Goal: Transaction & Acquisition: Purchase product/service

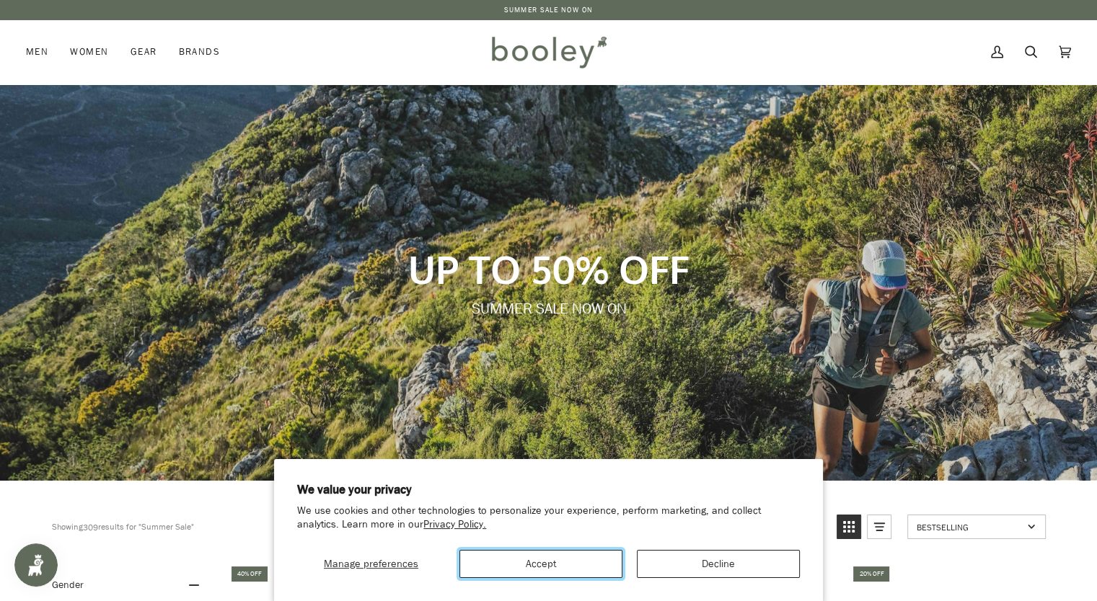
click at [578, 572] on button "Accept" at bounding box center [540, 564] width 163 height 28
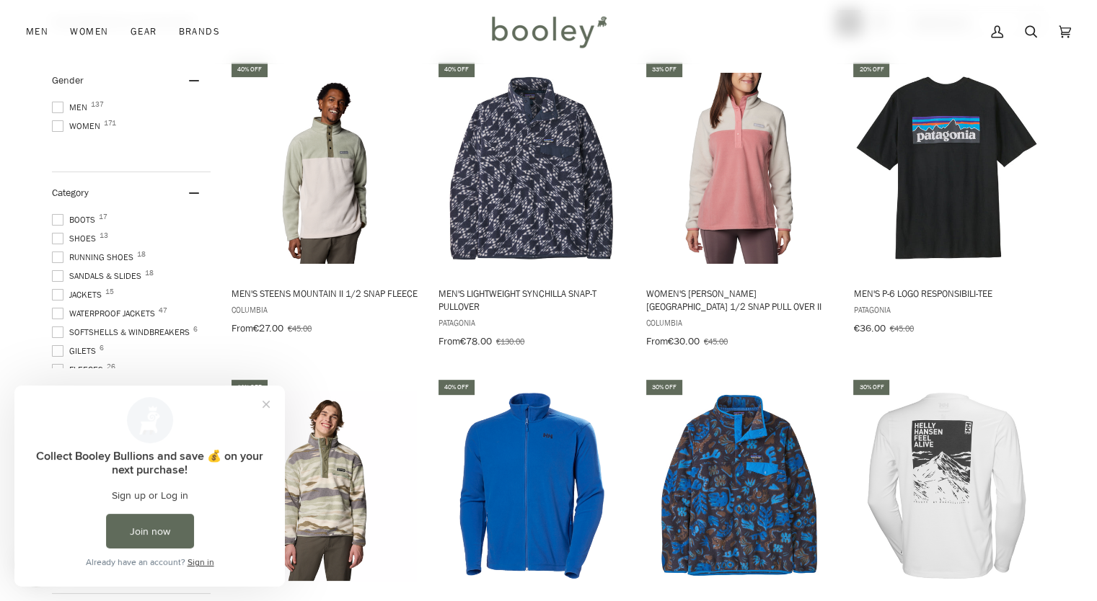
click at [56, 107] on span at bounding box center [58, 108] width 12 height 12
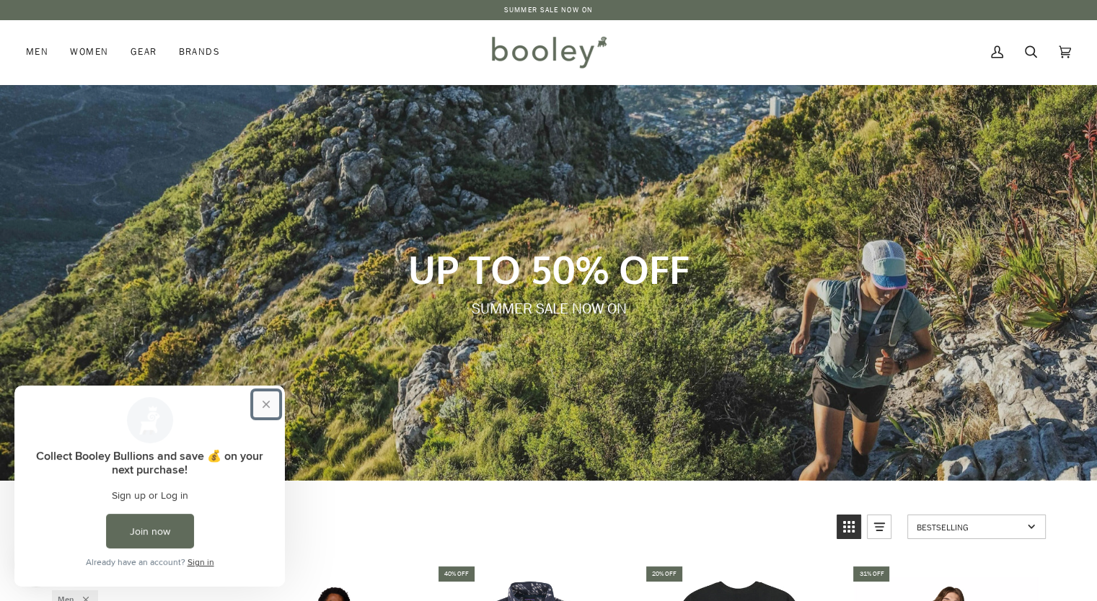
click at [268, 404] on button "Close prompt" at bounding box center [266, 404] width 26 height 26
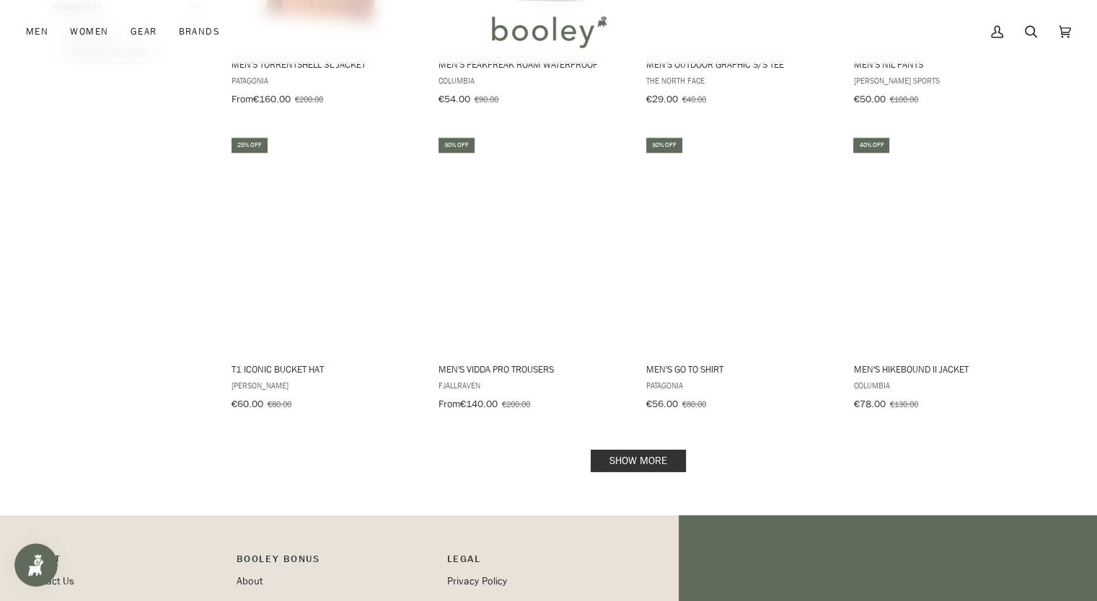
scroll to position [1664, 0]
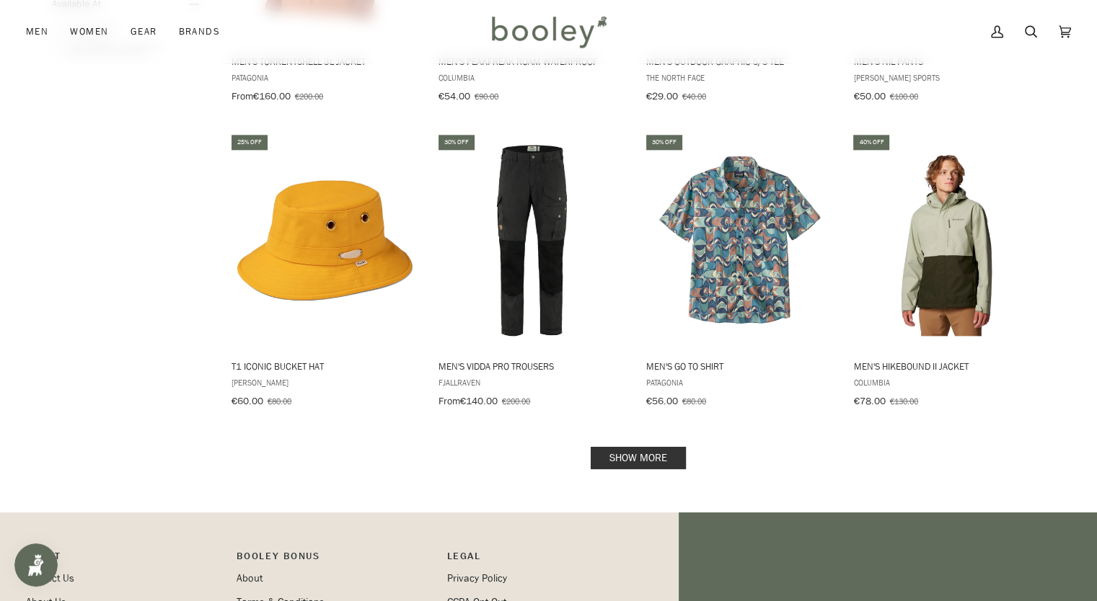
click at [650, 447] on link "Show more" at bounding box center [637, 458] width 95 height 22
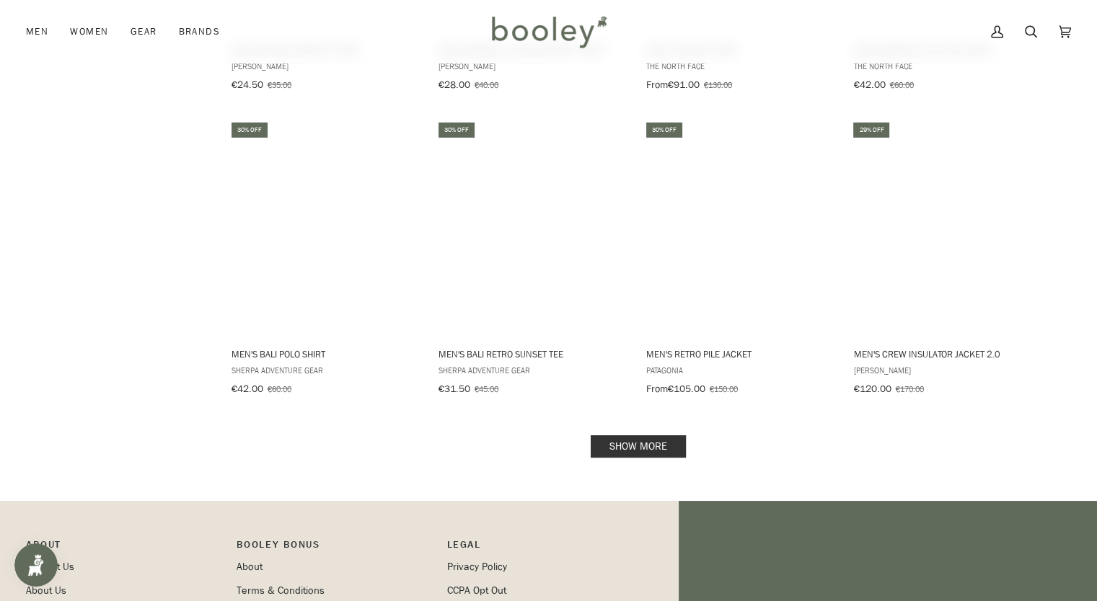
scroll to position [3207, 0]
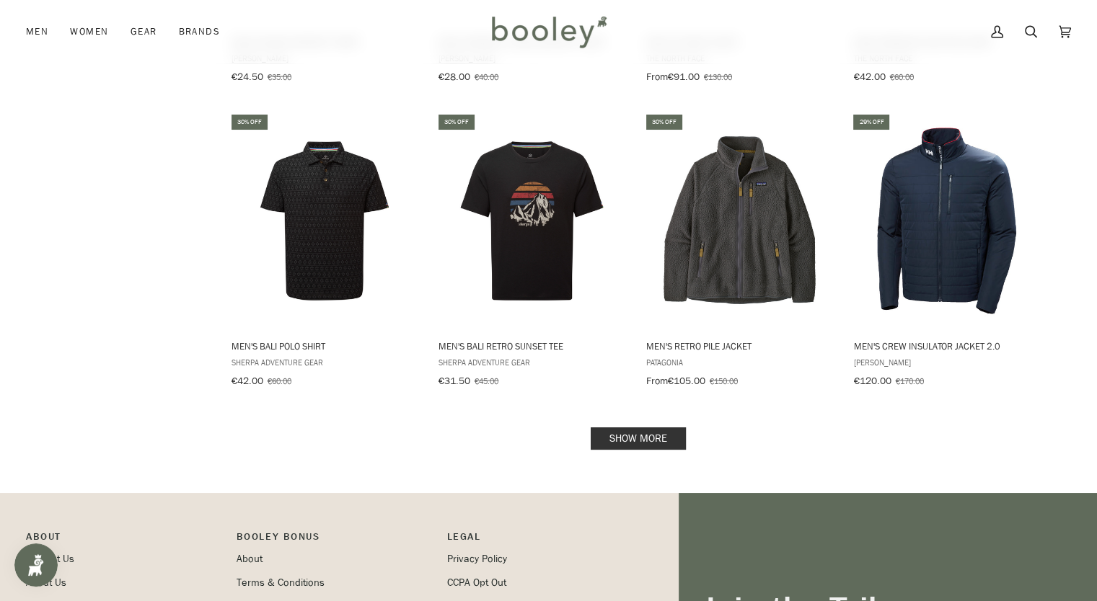
click at [651, 428] on link "Show more" at bounding box center [637, 439] width 95 height 22
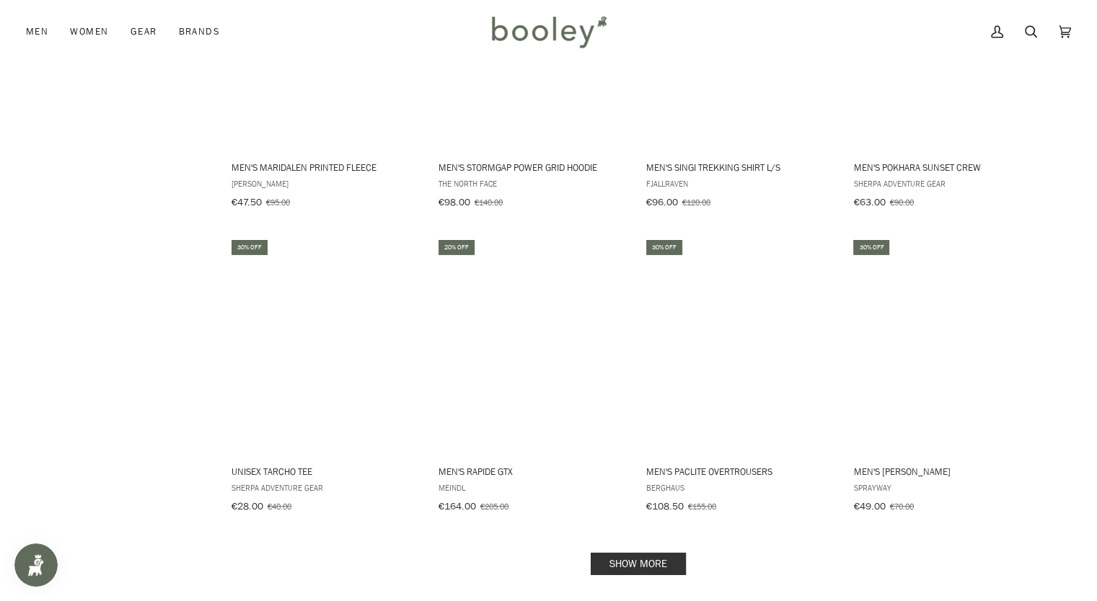
scroll to position [4621, 0]
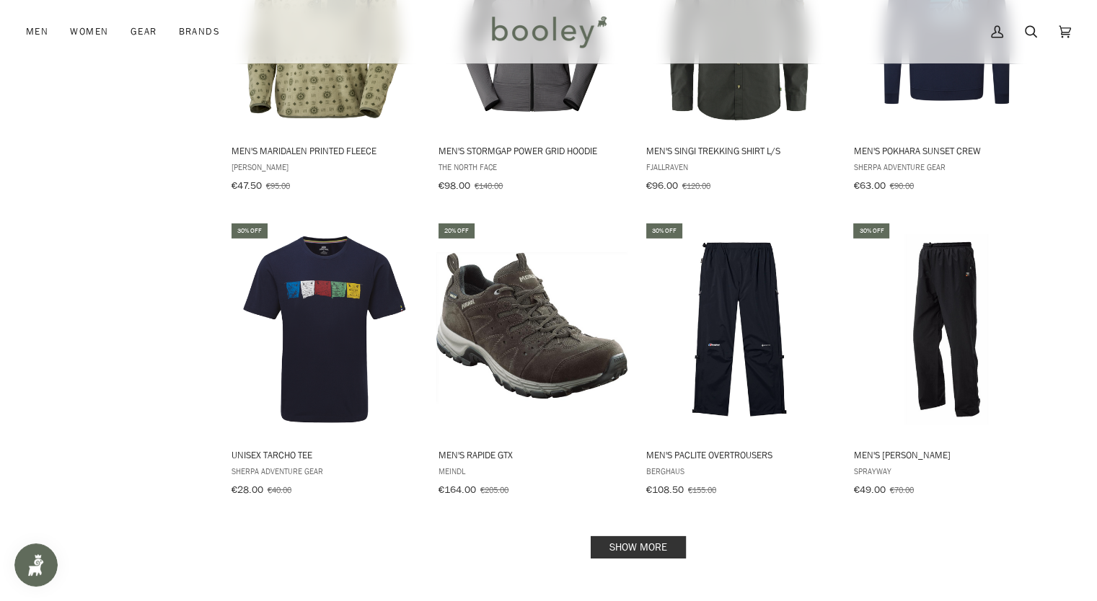
click at [666, 536] on link "Show more" at bounding box center [637, 547] width 95 height 22
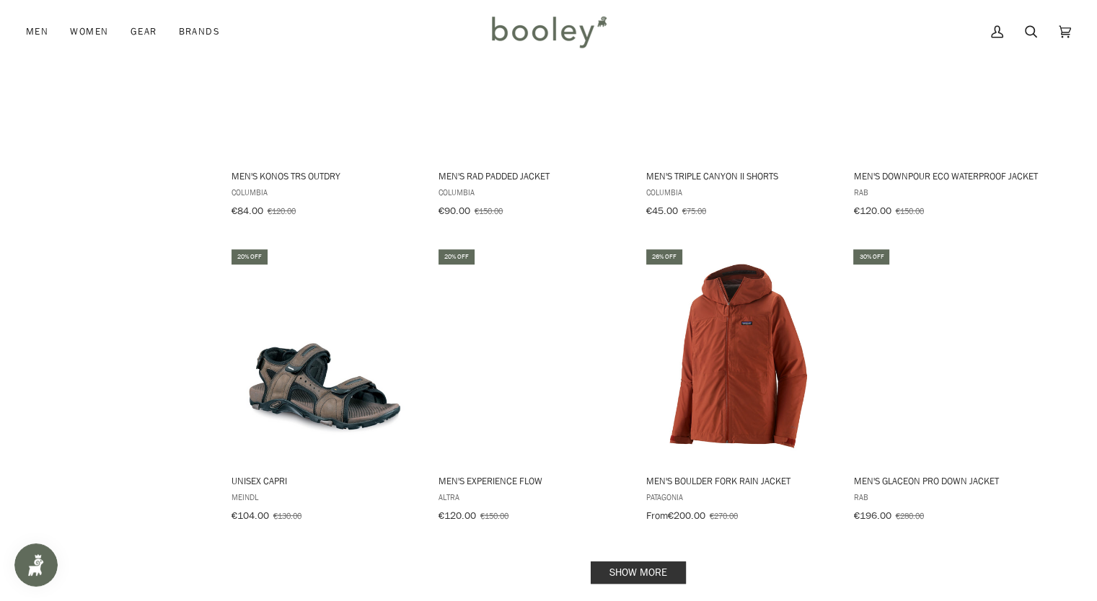
scroll to position [6176, 0]
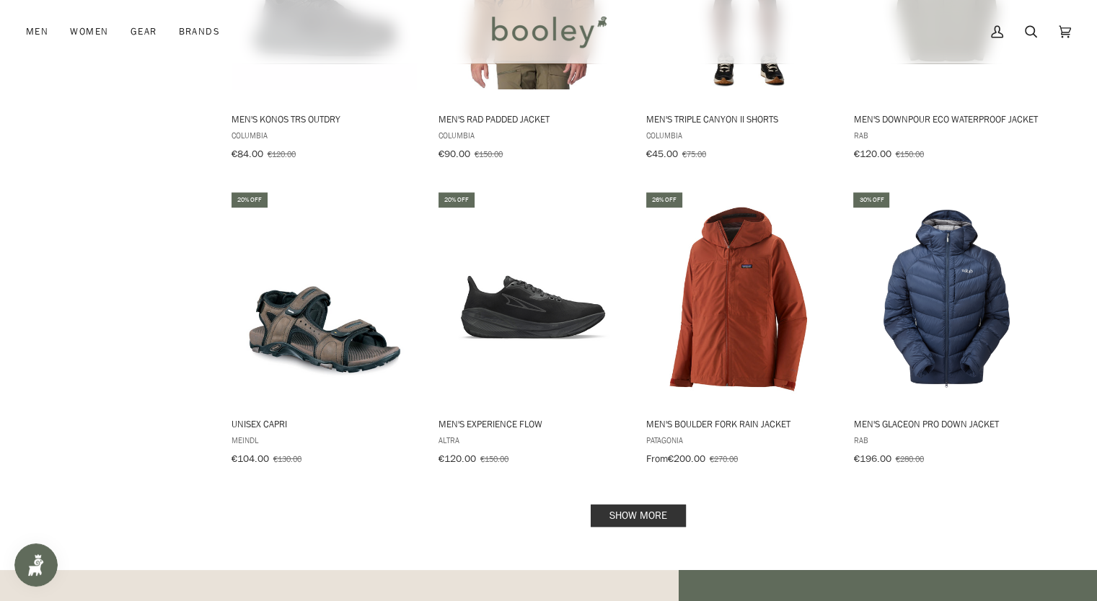
click at [662, 505] on link "Show more" at bounding box center [637, 516] width 95 height 22
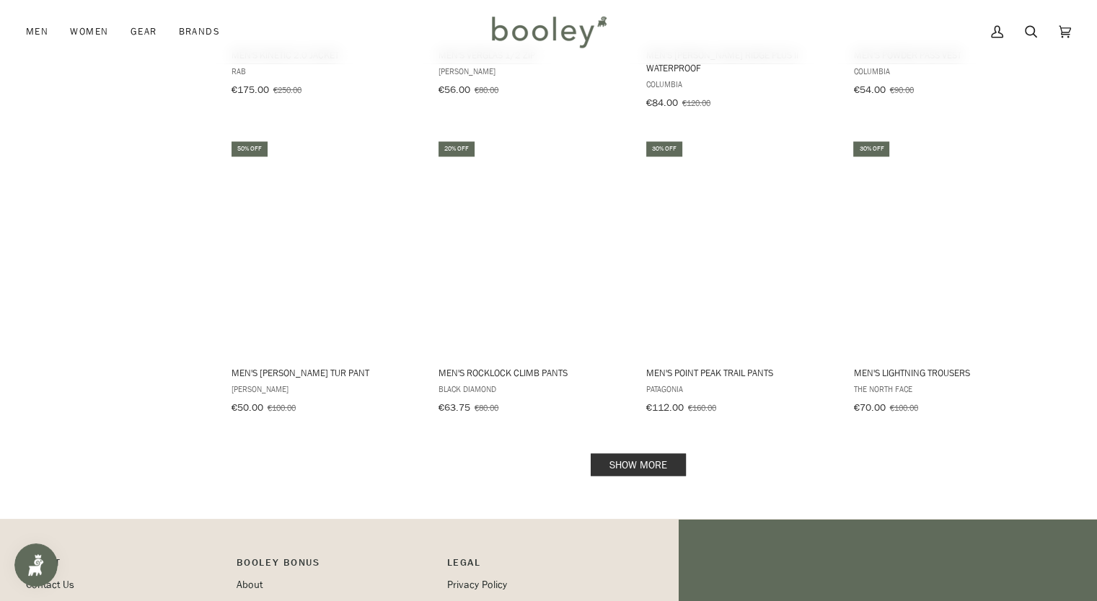
scroll to position [7772, 0]
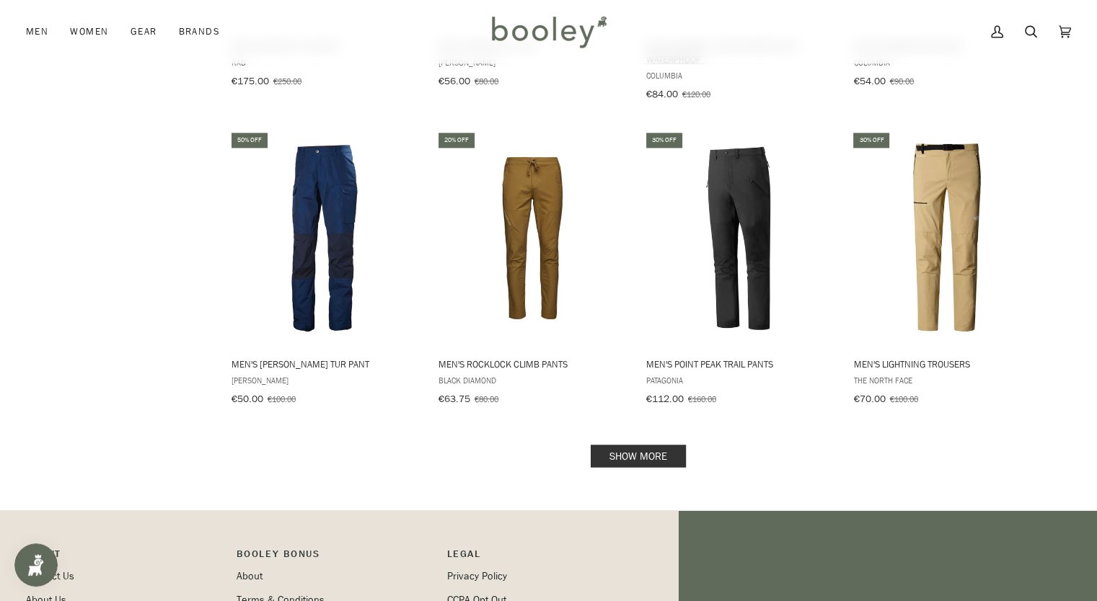
click at [642, 445] on link "Show more" at bounding box center [637, 456] width 95 height 22
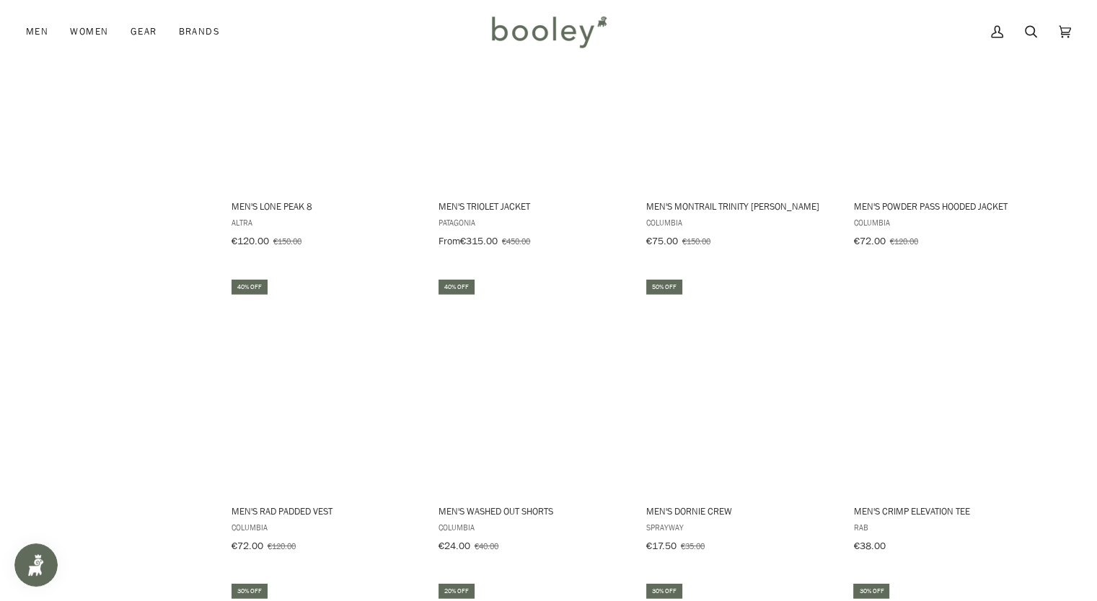
scroll to position [8854, 0]
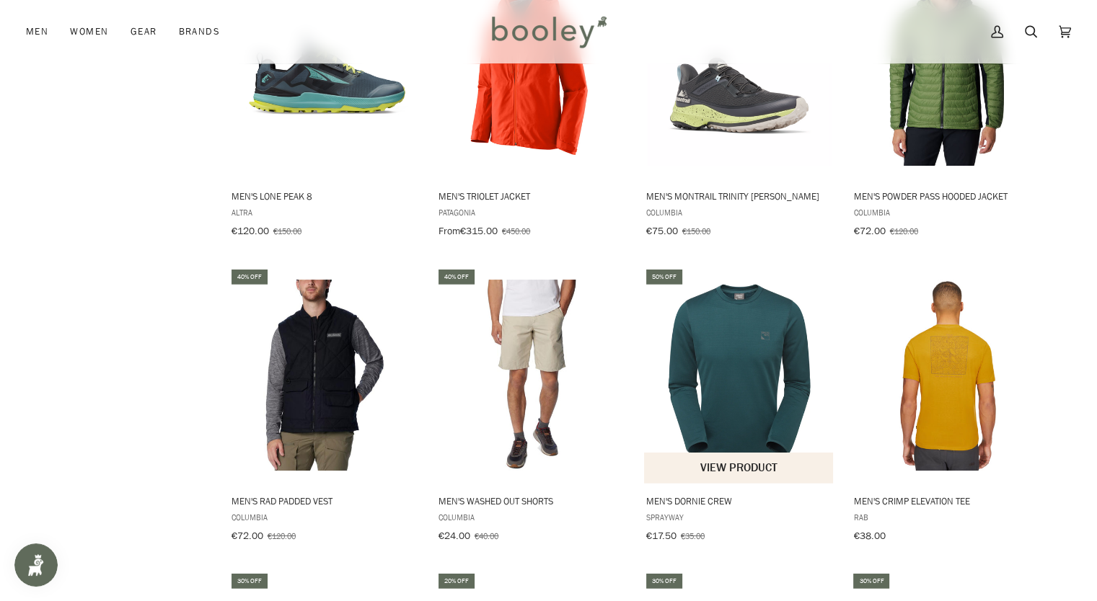
click at [767, 345] on img "Men's Dornie Crew" at bounding box center [739, 375] width 191 height 191
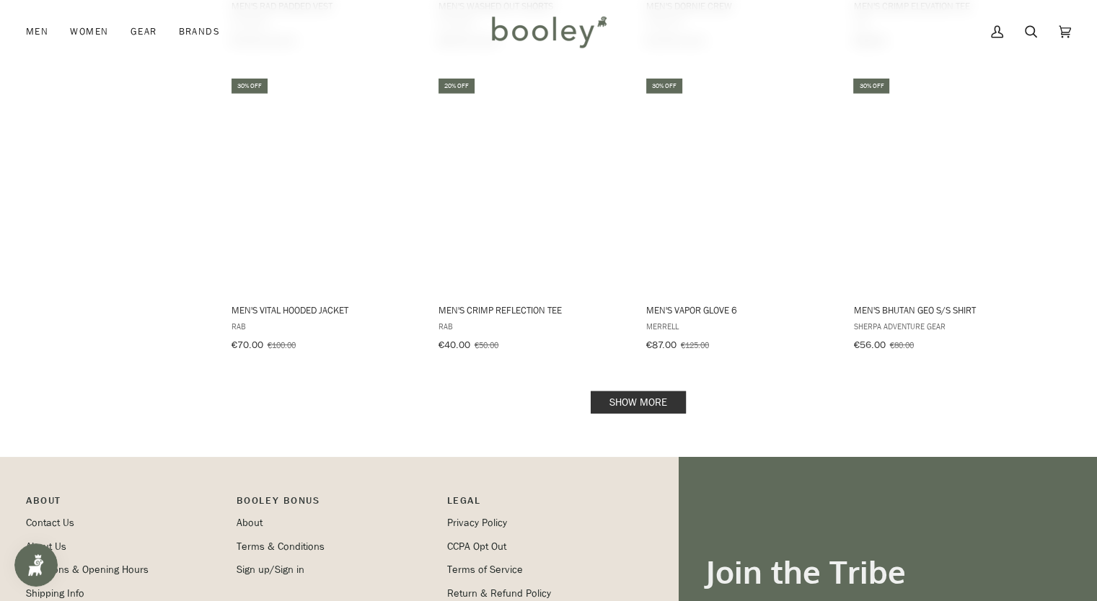
scroll to position [9399, 0]
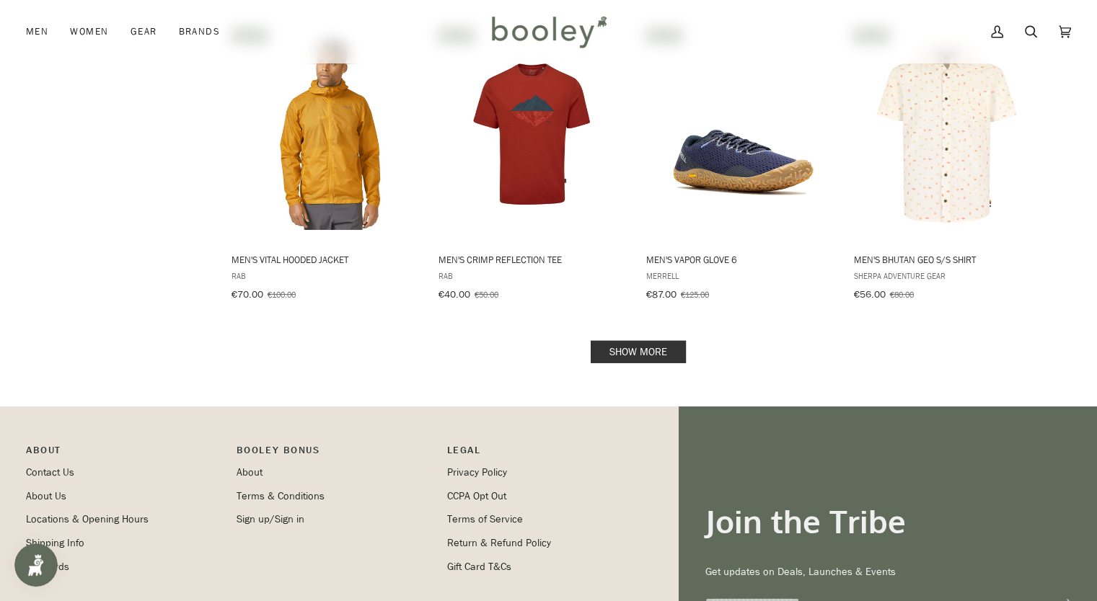
click at [652, 341] on link "Show more" at bounding box center [637, 352] width 95 height 22
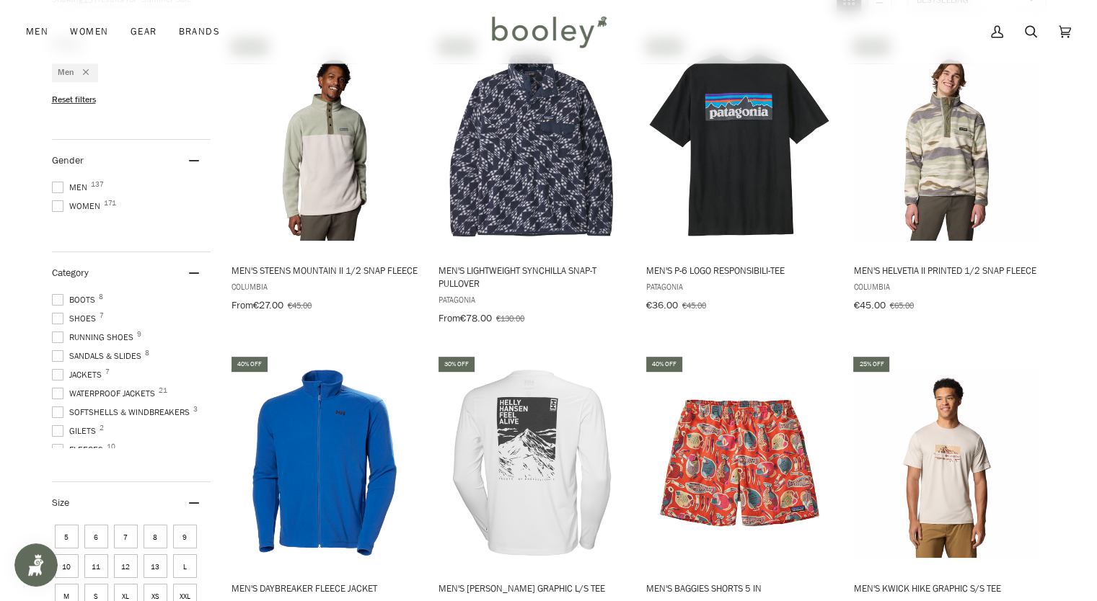
scroll to position [516, 0]
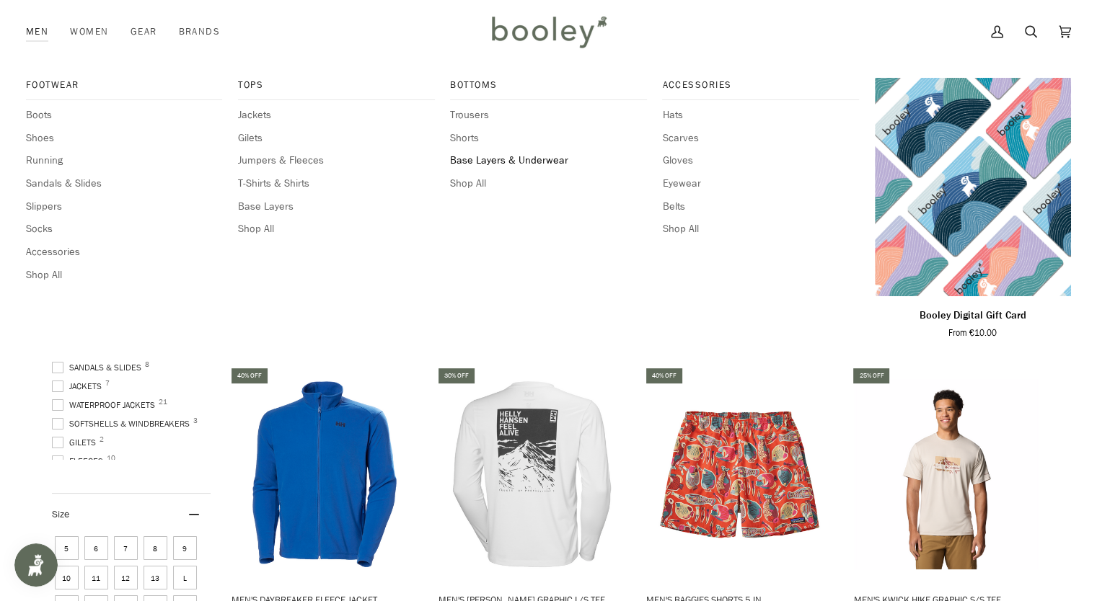
click at [487, 161] on span "Base Layers & Underwear" at bounding box center [548, 161] width 196 height 16
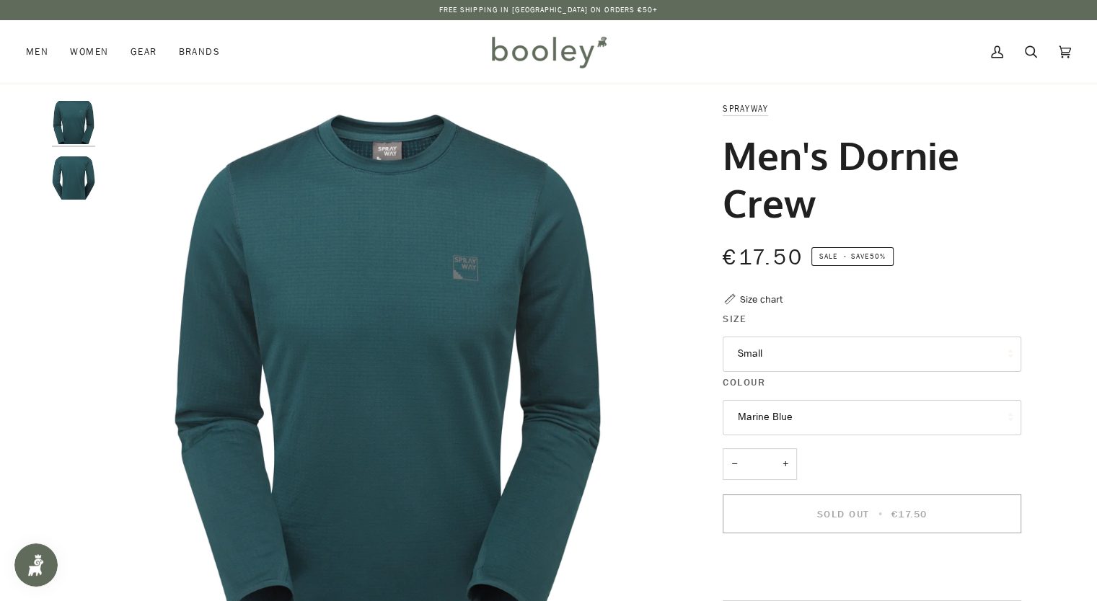
click at [851, 347] on button "Small" at bounding box center [871, 354] width 298 height 35
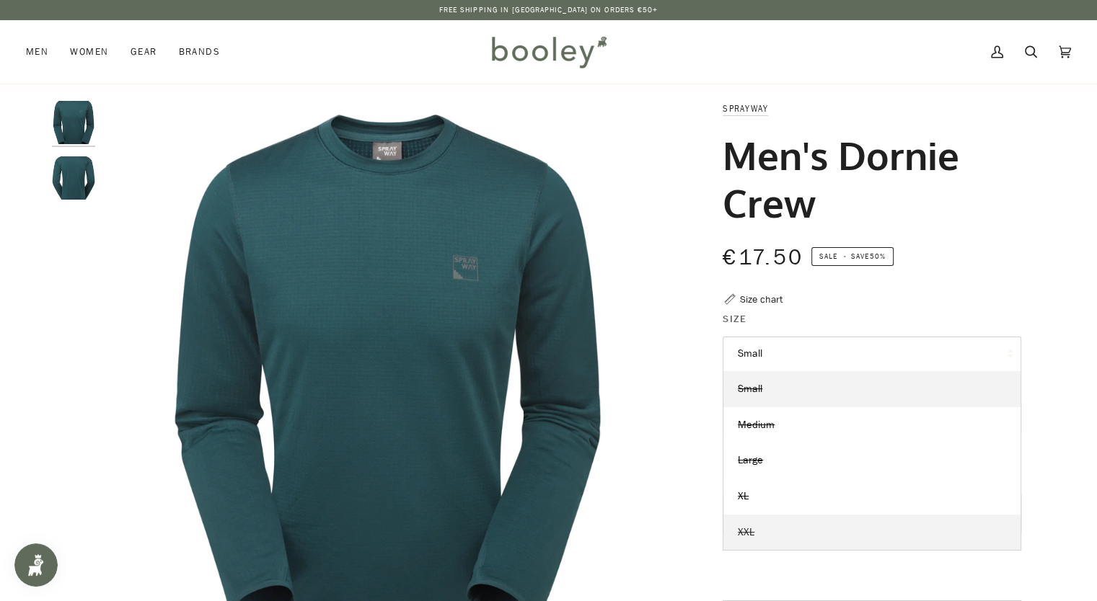
click at [779, 526] on link "XXL" at bounding box center [871, 533] width 297 height 36
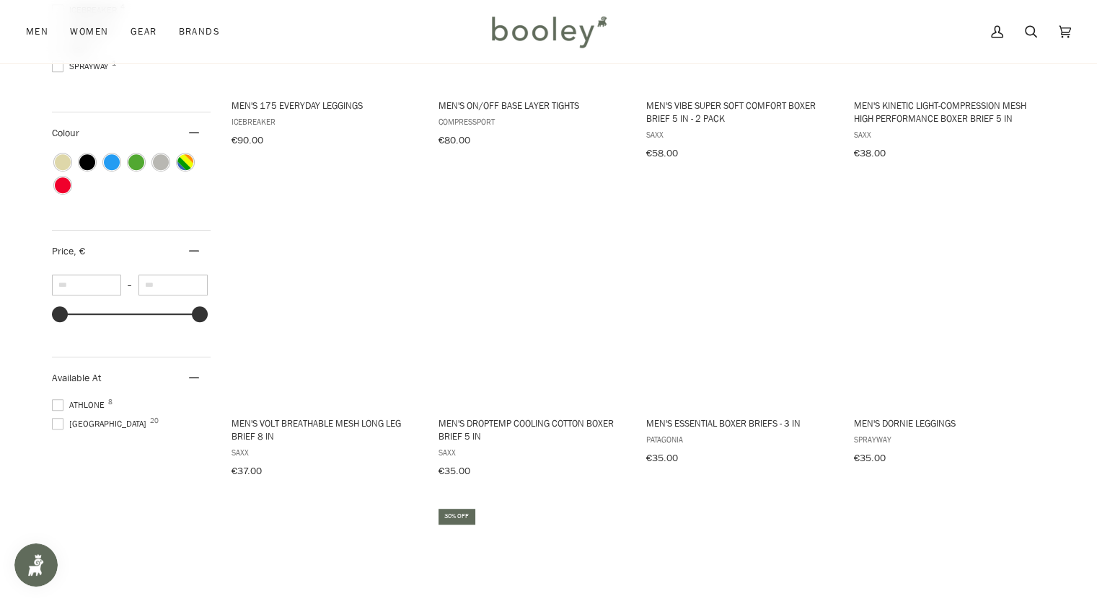
scroll to position [766, 0]
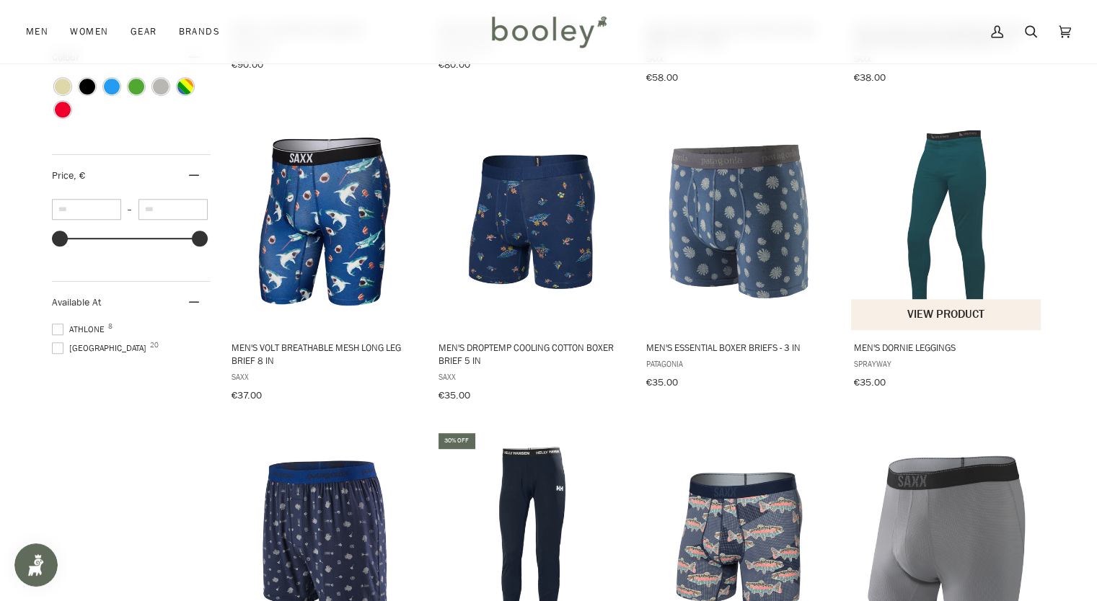
click at [938, 199] on img "Men's Dornie Leggings" at bounding box center [946, 221] width 191 height 191
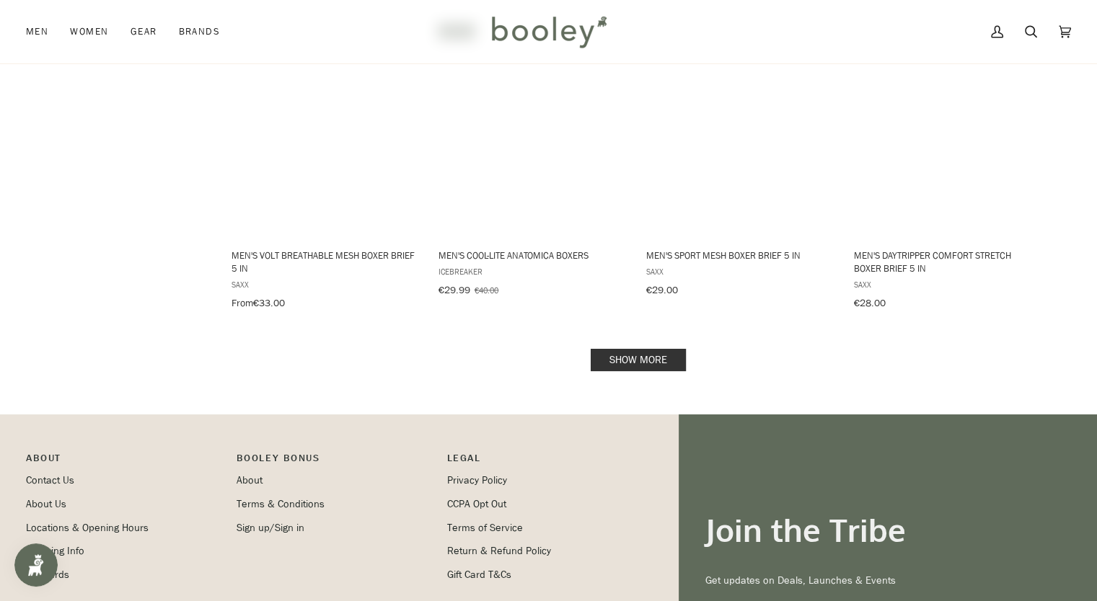
scroll to position [1523, 0]
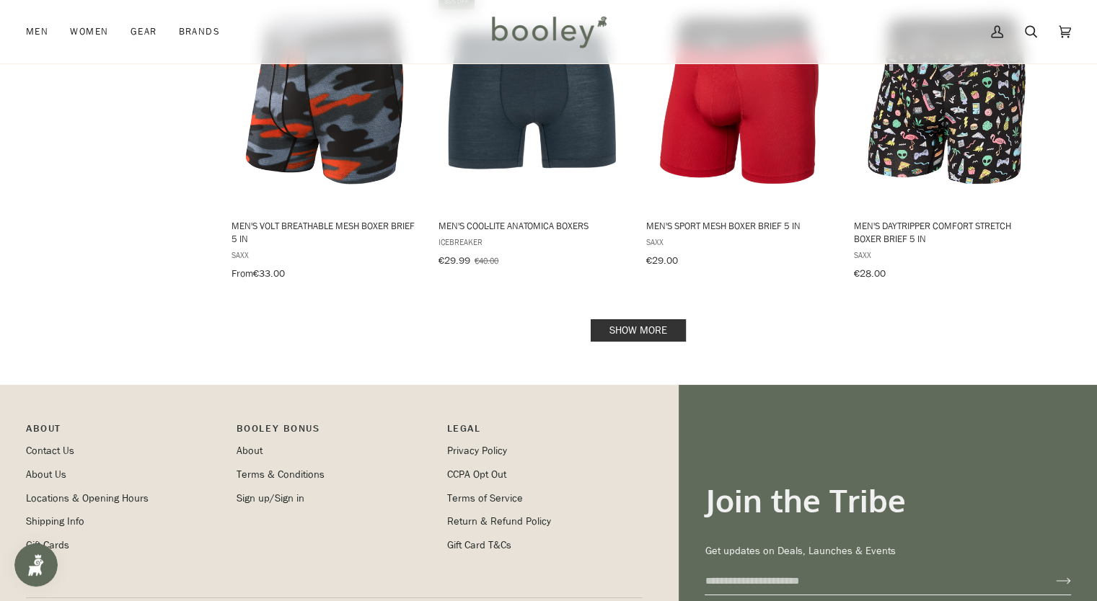
click at [621, 324] on link "Show more" at bounding box center [637, 330] width 95 height 22
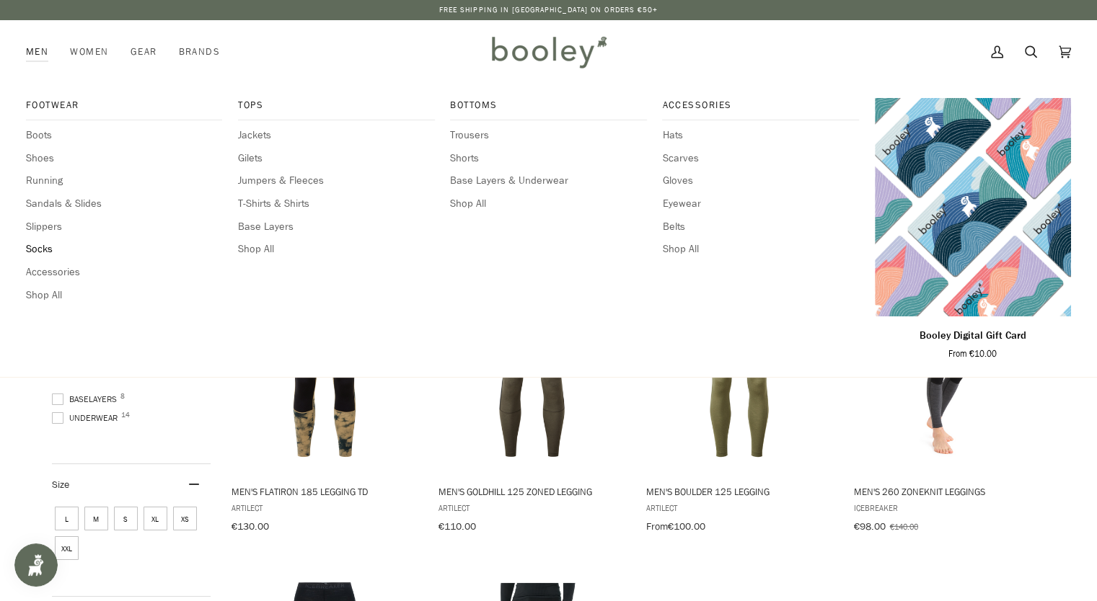
click at [43, 249] on span "Socks" at bounding box center [124, 250] width 196 height 16
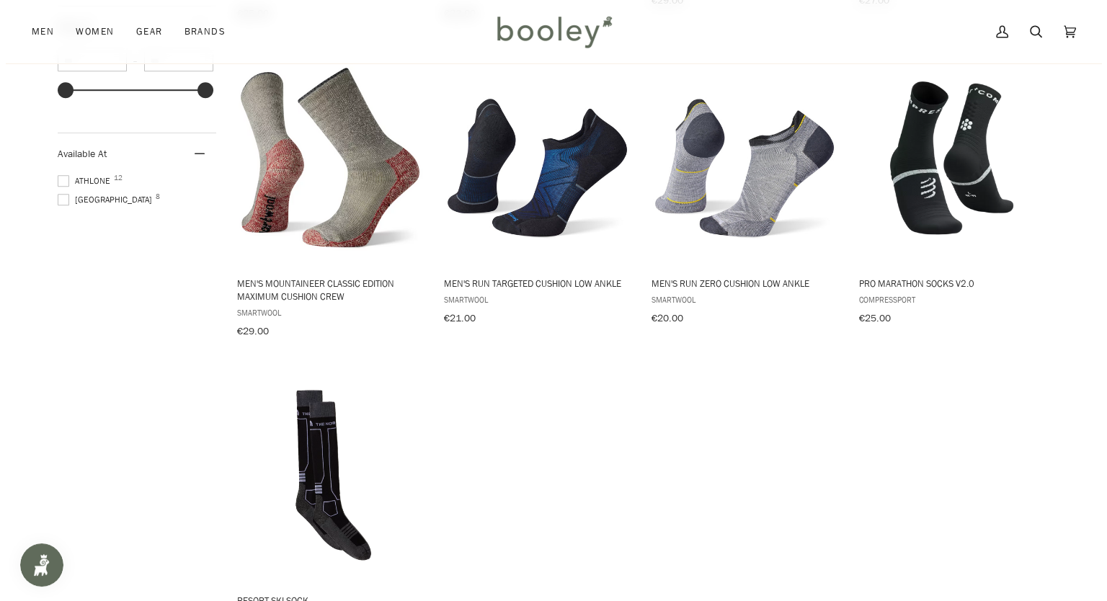
scroll to position [897, 0]
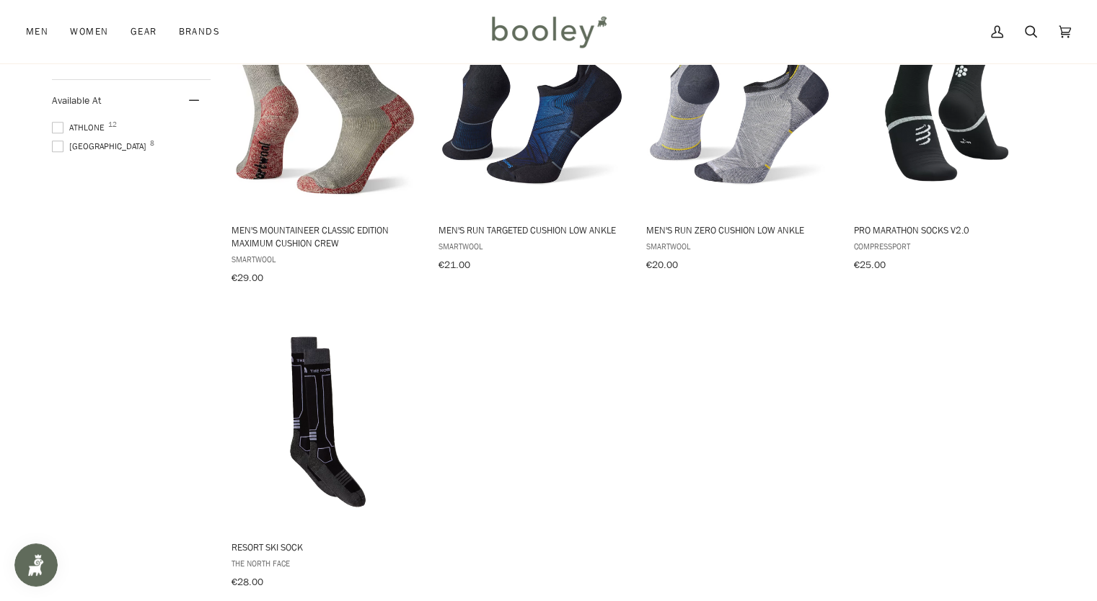
click at [557, 33] on img at bounding box center [548, 32] width 126 height 42
click at [1030, 31] on icon at bounding box center [1031, 32] width 12 height 22
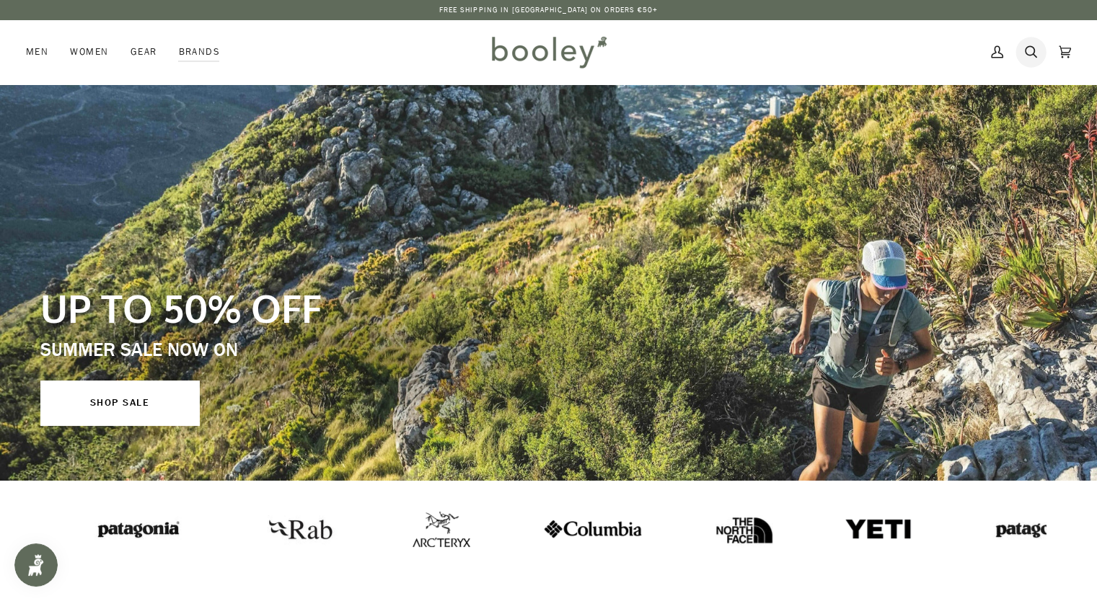
click at [1035, 55] on icon at bounding box center [1031, 52] width 12 height 22
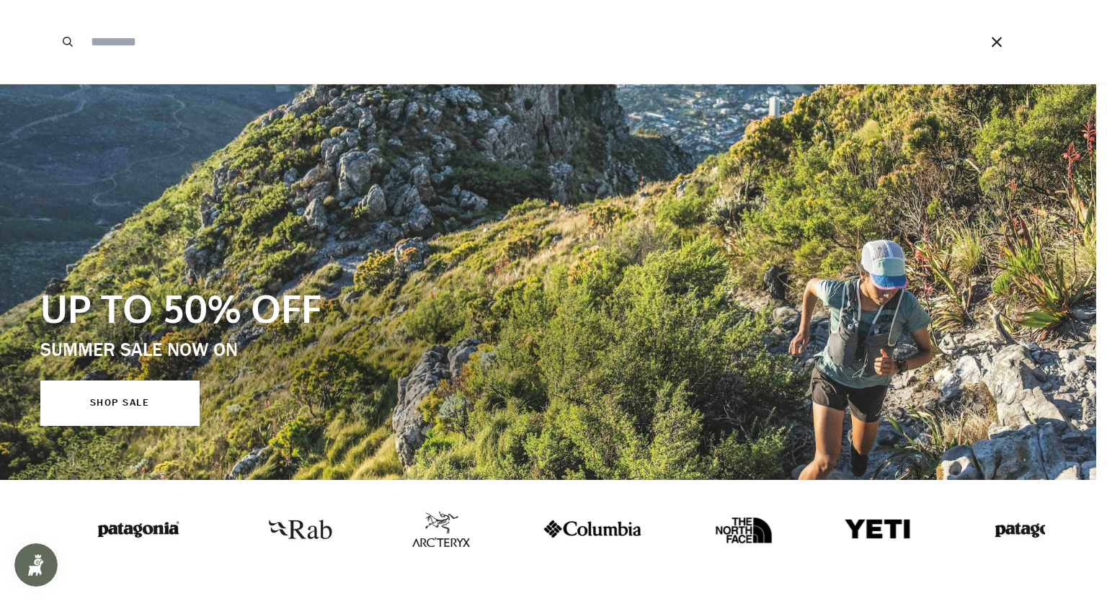
click at [461, 36] on input "Search our store" at bounding box center [515, 42] width 863 height 84
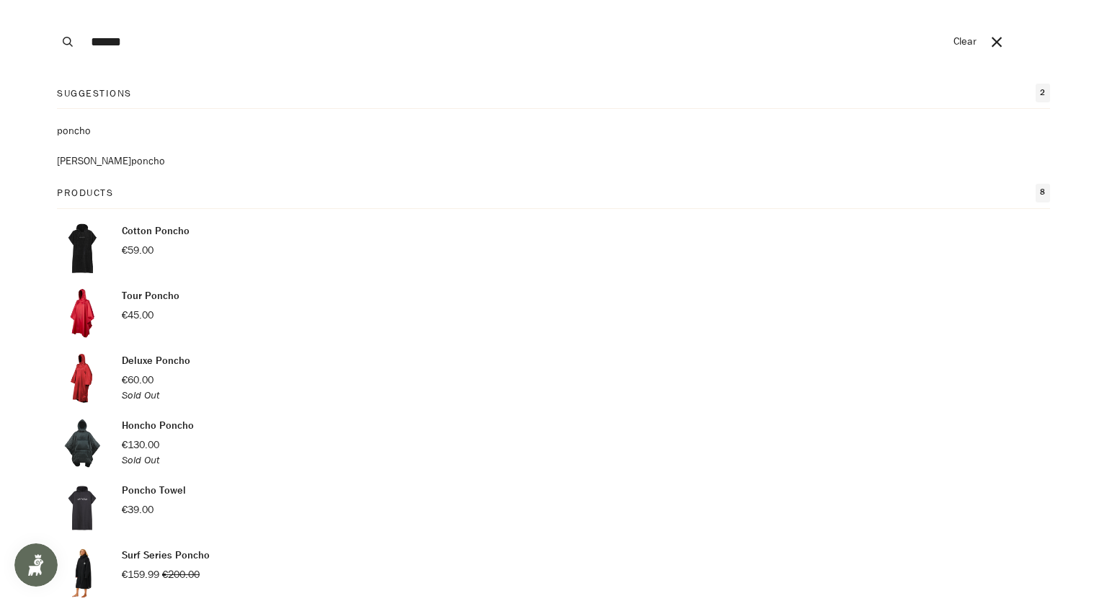
type input "******"
click at [52, 0] on button "Search" at bounding box center [68, 42] width 32 height 84
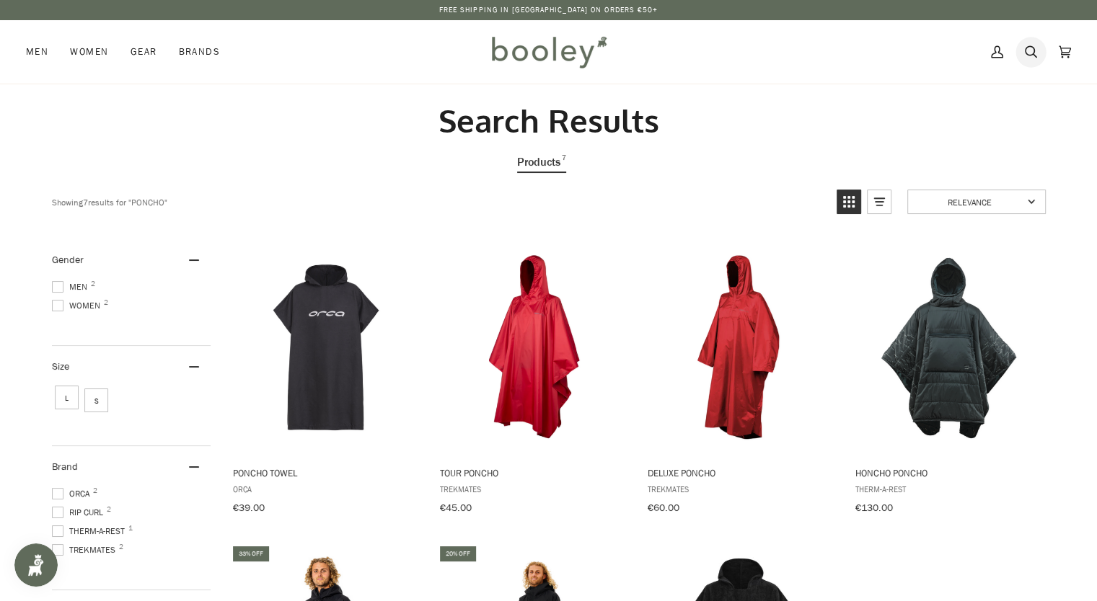
click at [1032, 54] on icon at bounding box center [1031, 52] width 12 height 12
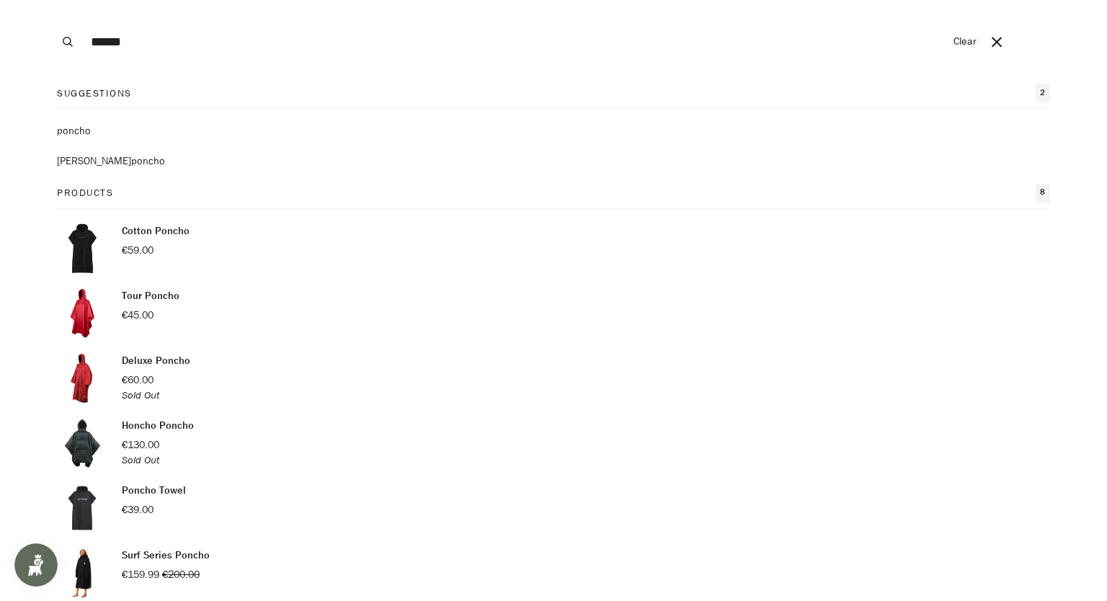
drag, startPoint x: 162, startPoint y: 56, endPoint x: 76, endPoint y: 51, distance: 85.9
click at [76, 51] on div "Search ****** Clear" at bounding box center [518, 42] width 933 height 84
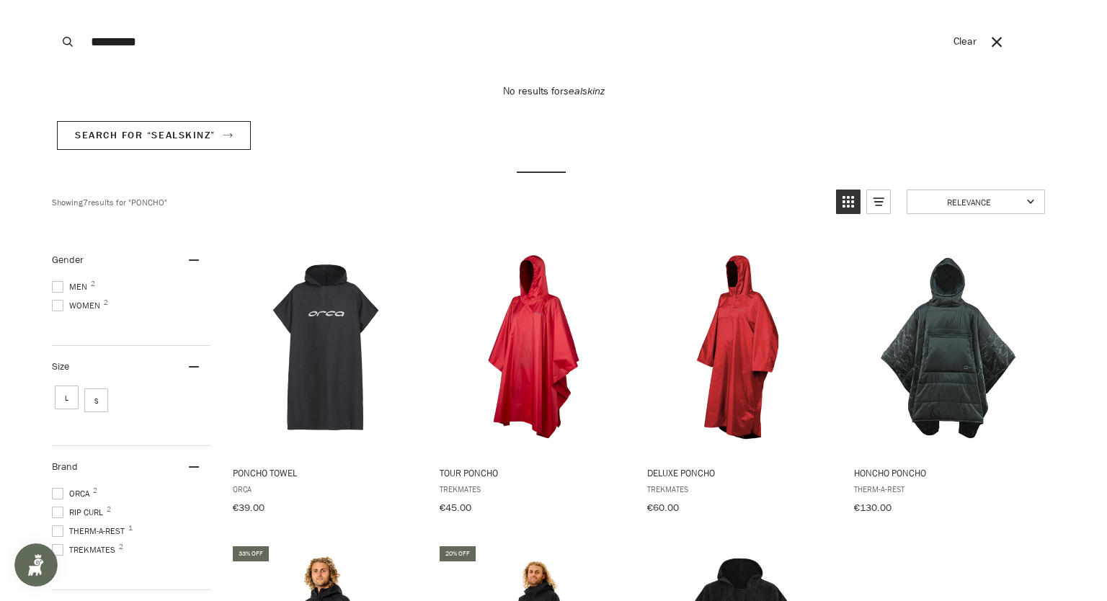
type input "*********"
click at [52, 0] on button "Search" at bounding box center [68, 42] width 32 height 84
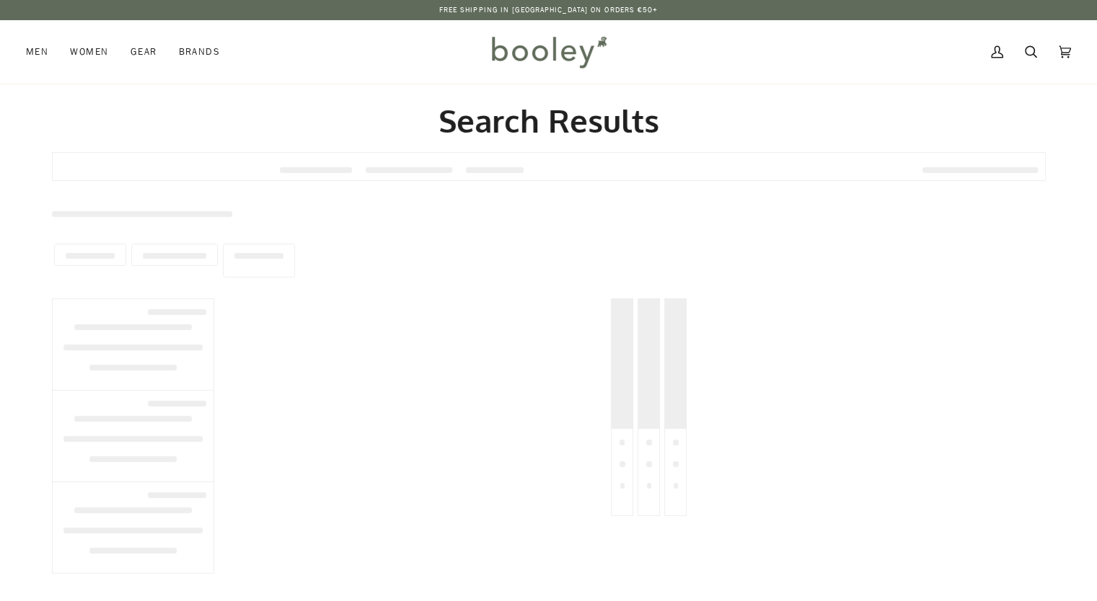
type input "*********"
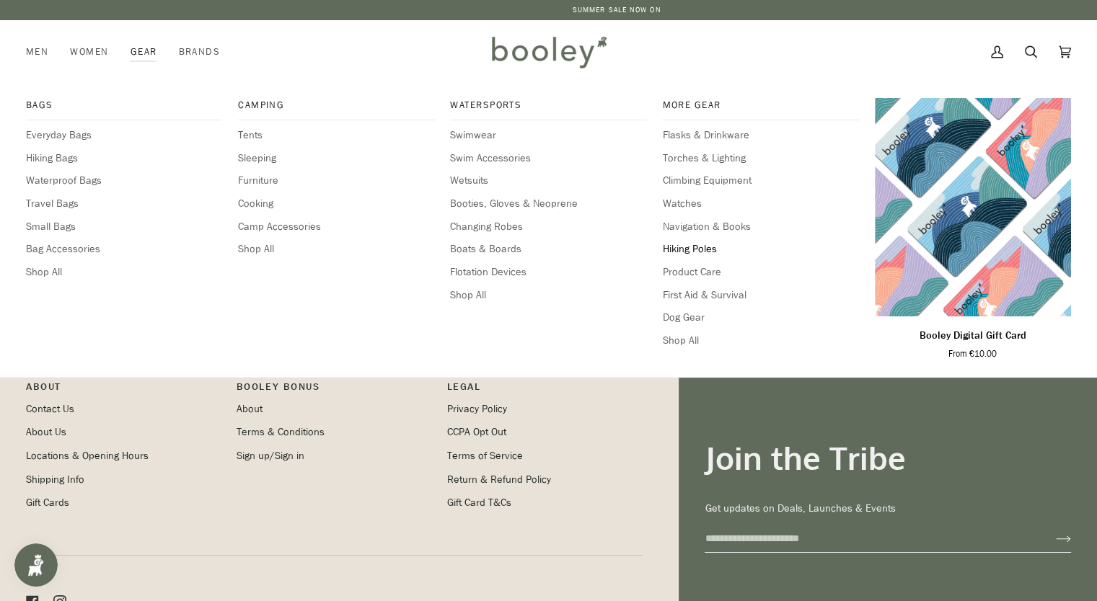
click at [694, 246] on span "Hiking Poles" at bounding box center [760, 250] width 196 height 16
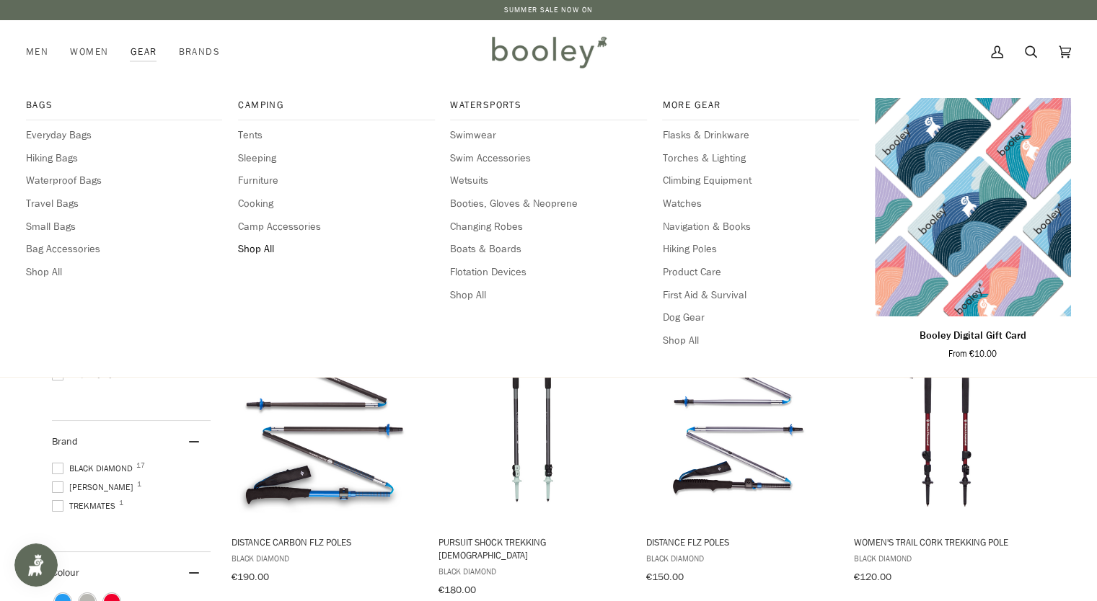
click at [260, 246] on span "Shop All" at bounding box center [336, 250] width 196 height 16
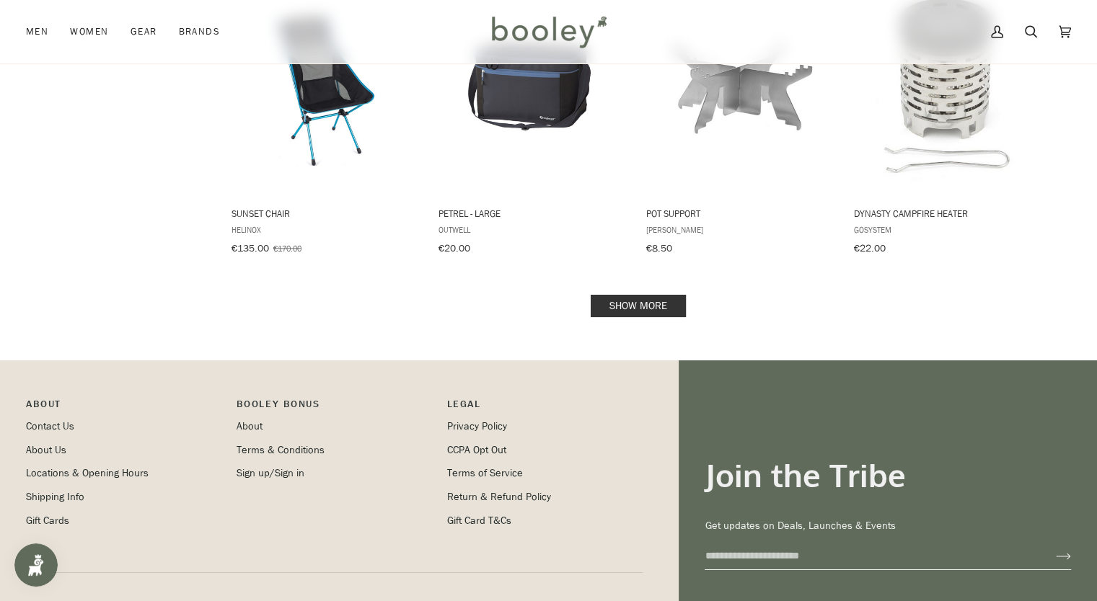
scroll to position [1523, 0]
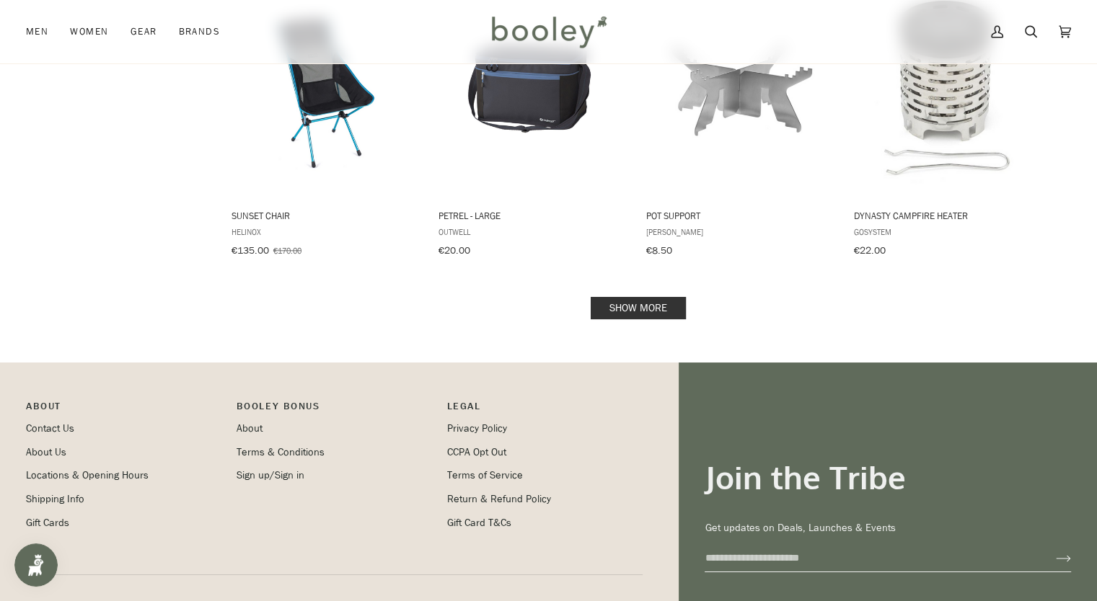
click at [608, 297] on link "Show more" at bounding box center [637, 308] width 95 height 22
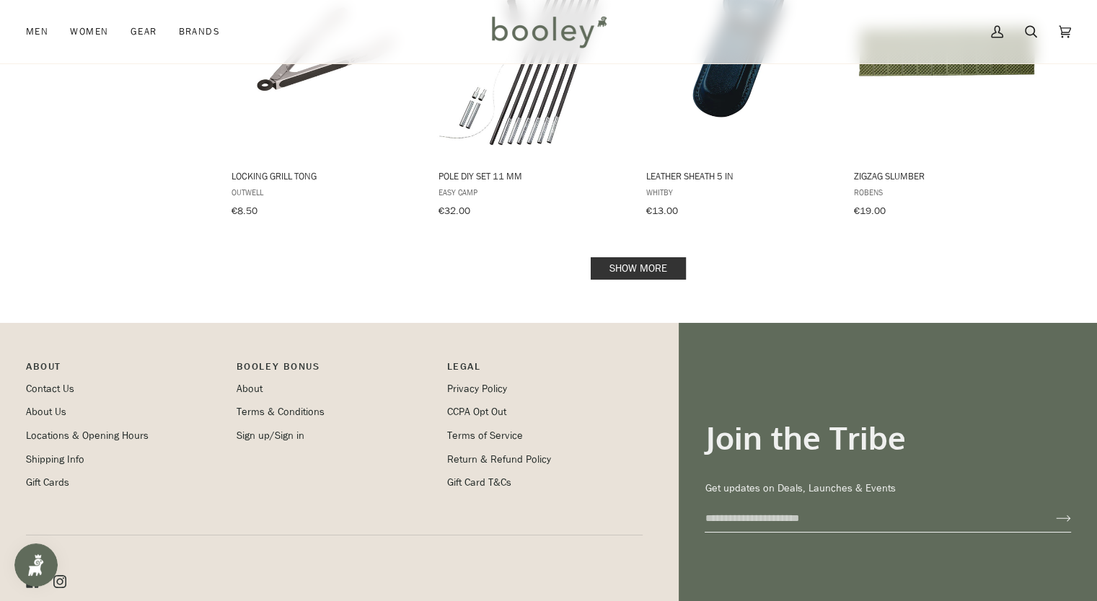
scroll to position [3091, 0]
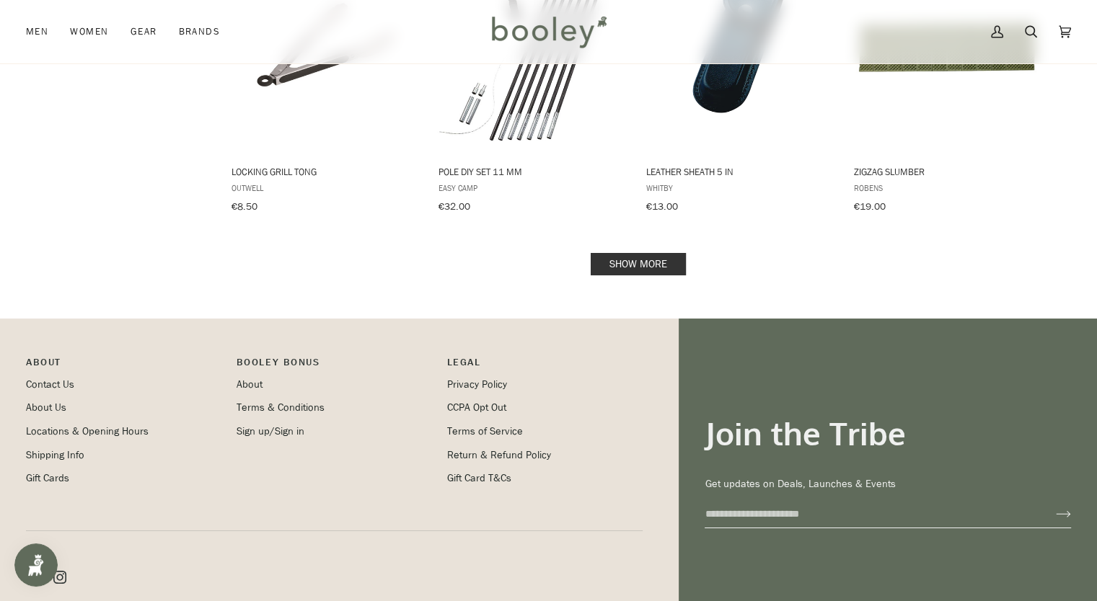
click at [660, 253] on link "Show more" at bounding box center [637, 264] width 95 height 22
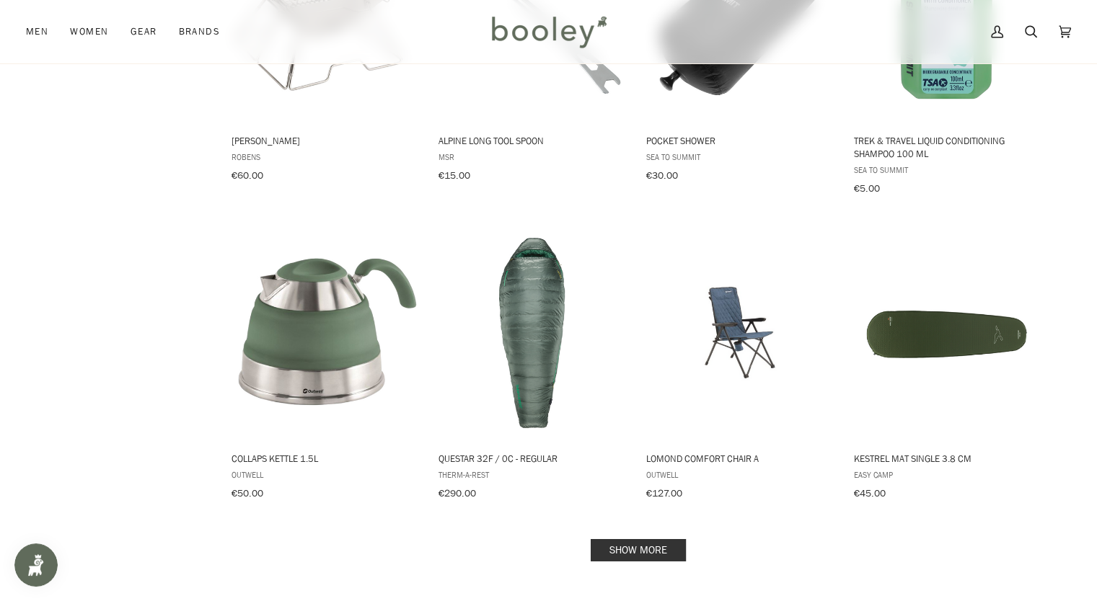
scroll to position [4358, 0]
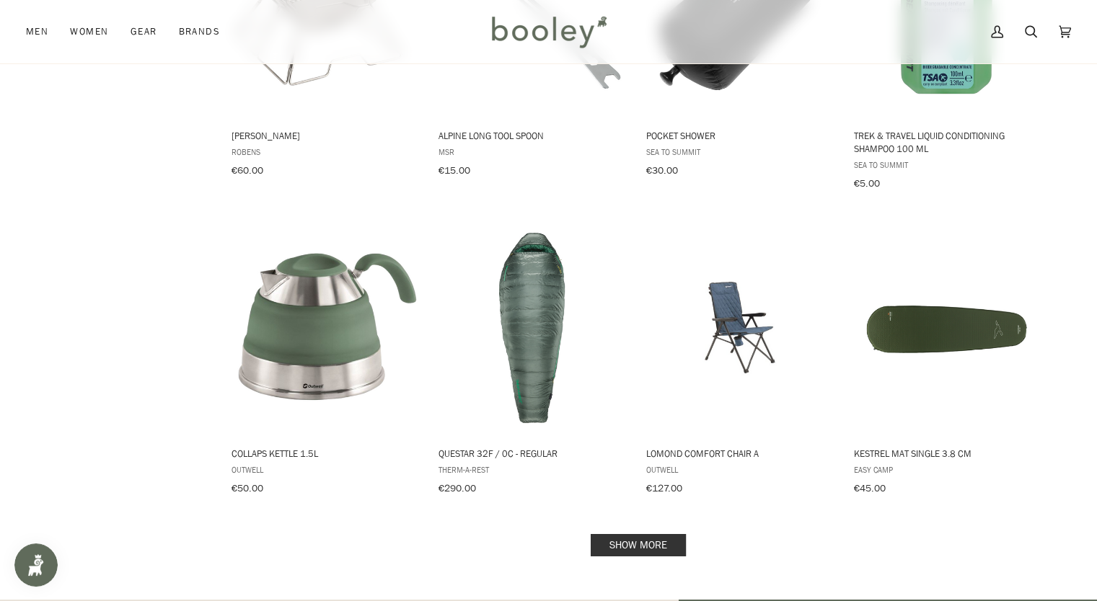
click at [660, 534] on link "Show more" at bounding box center [637, 545] width 95 height 22
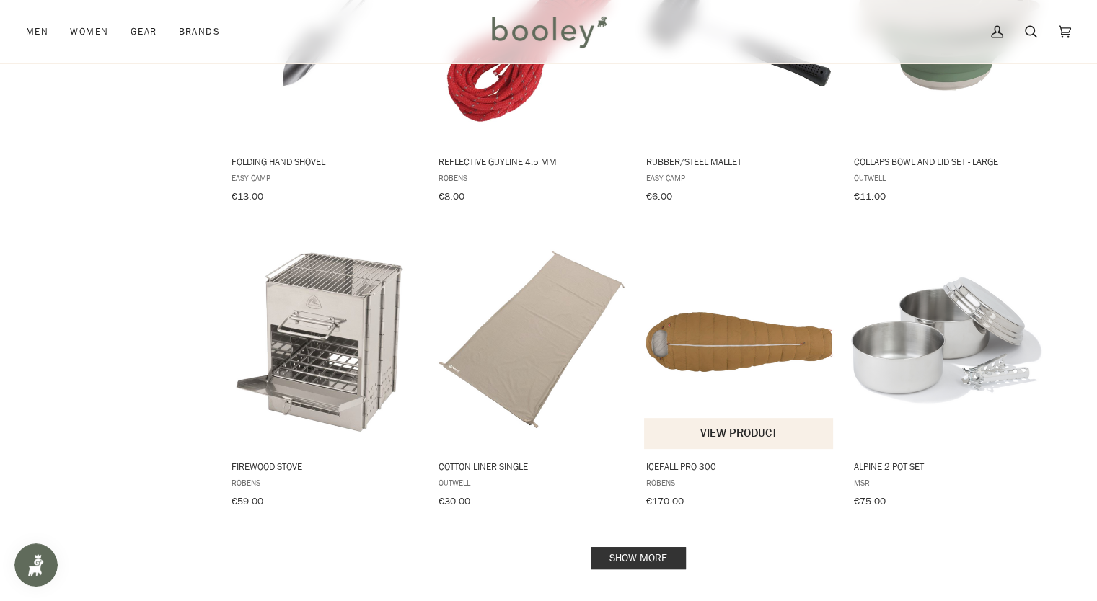
scroll to position [5872, 0]
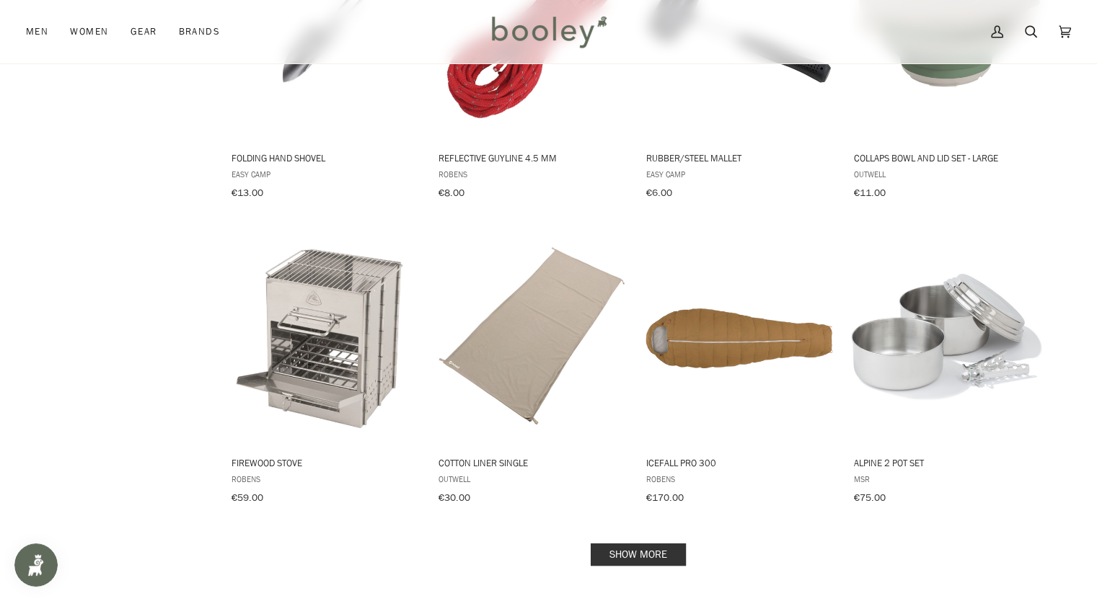
click at [646, 544] on link "Show more" at bounding box center [637, 555] width 95 height 22
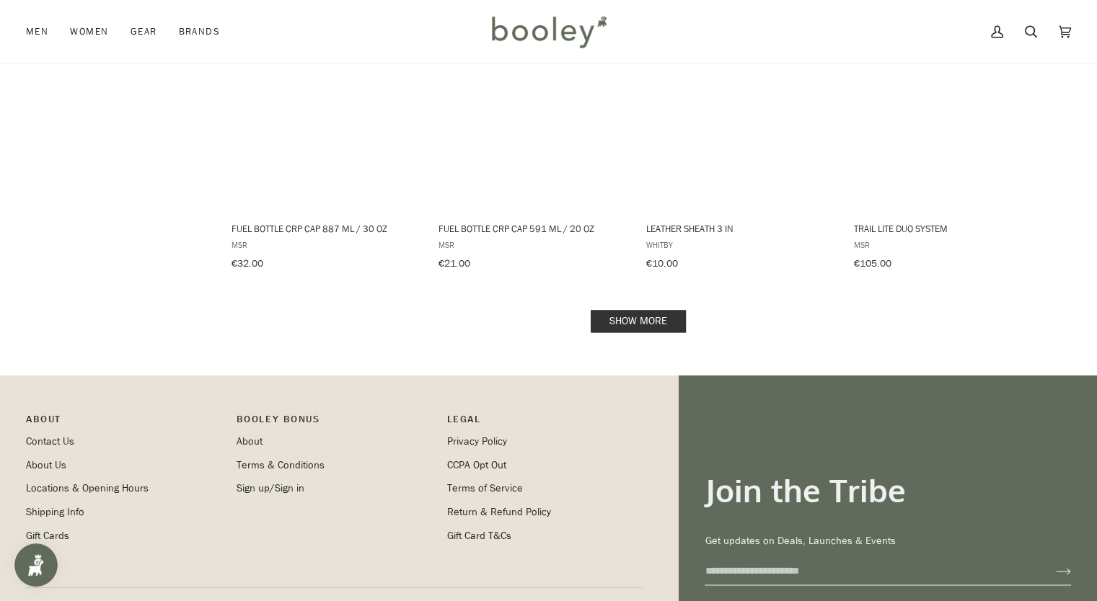
scroll to position [7737, 0]
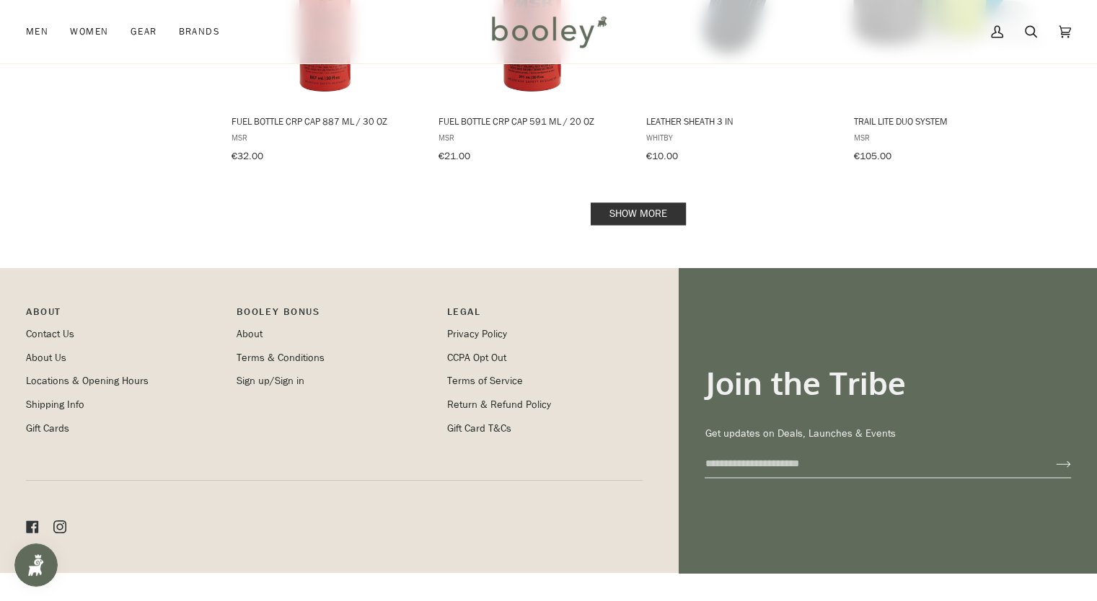
click at [634, 203] on link "Show more" at bounding box center [637, 214] width 95 height 22
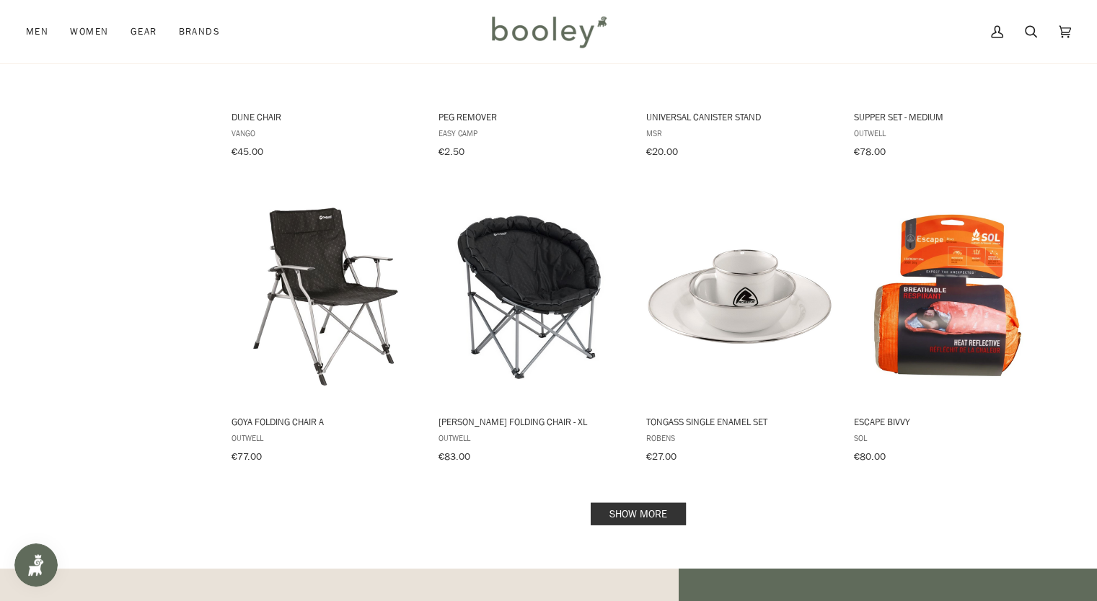
scroll to position [9006, 0]
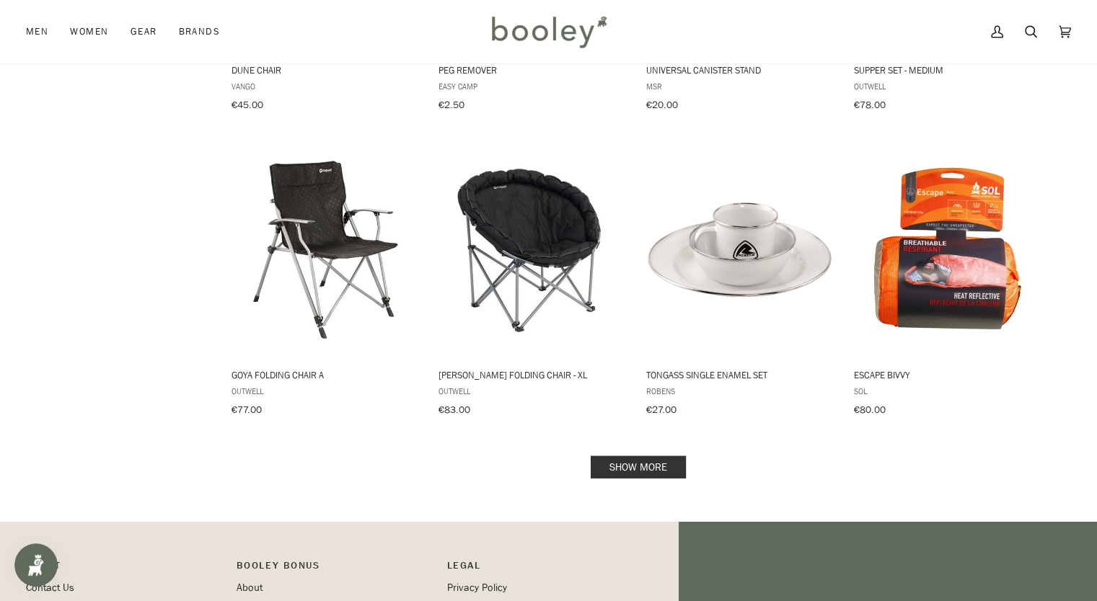
click at [643, 456] on link "Show more" at bounding box center [637, 467] width 95 height 22
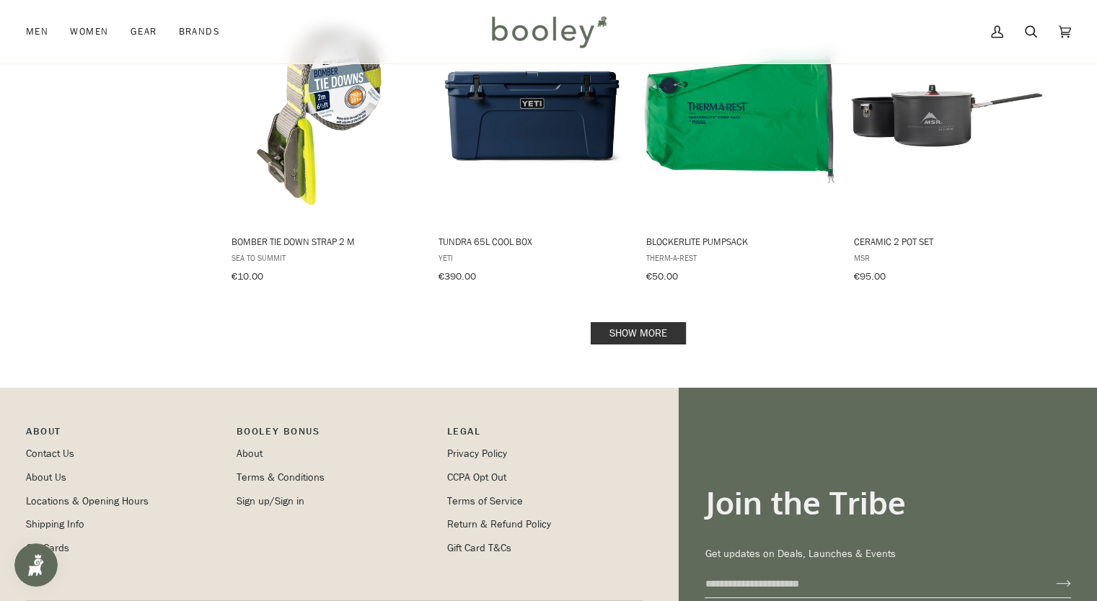
scroll to position [10665, 0]
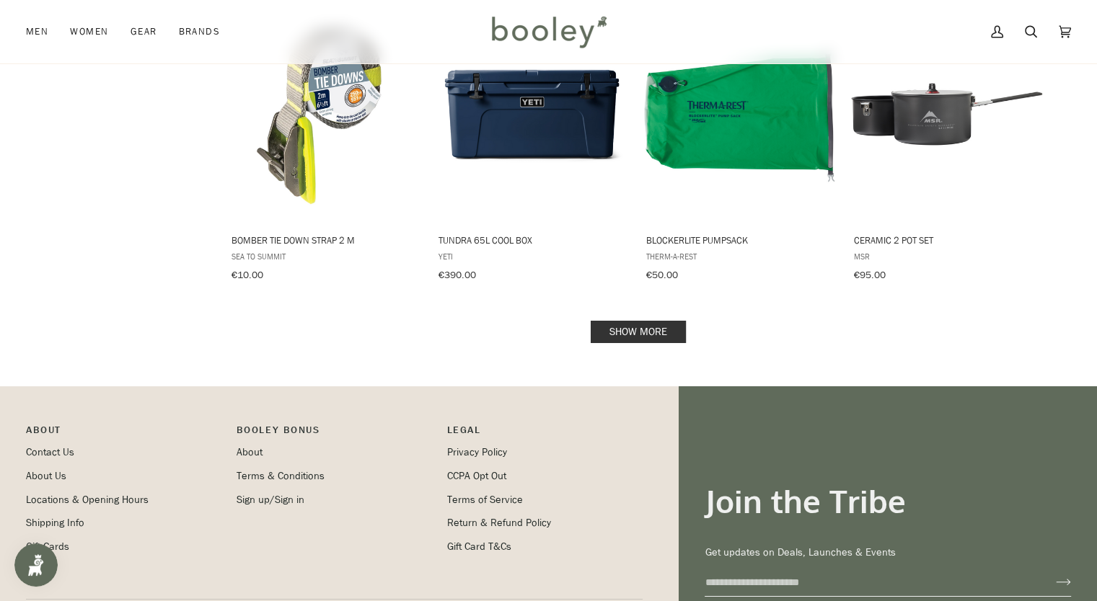
click at [660, 321] on link "Show more" at bounding box center [637, 332] width 95 height 22
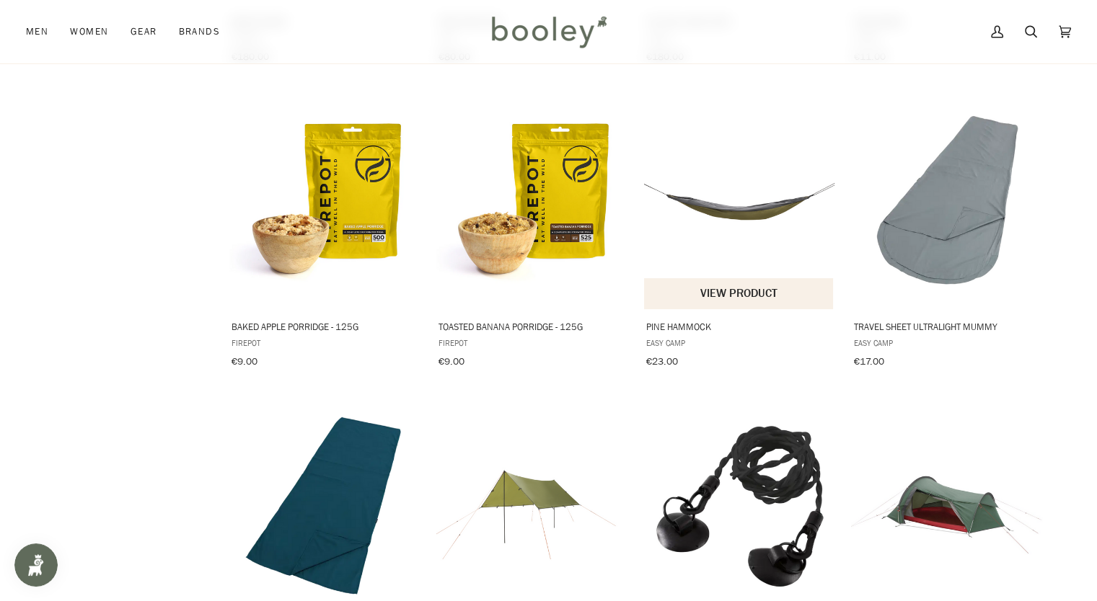
scroll to position [11169, 0]
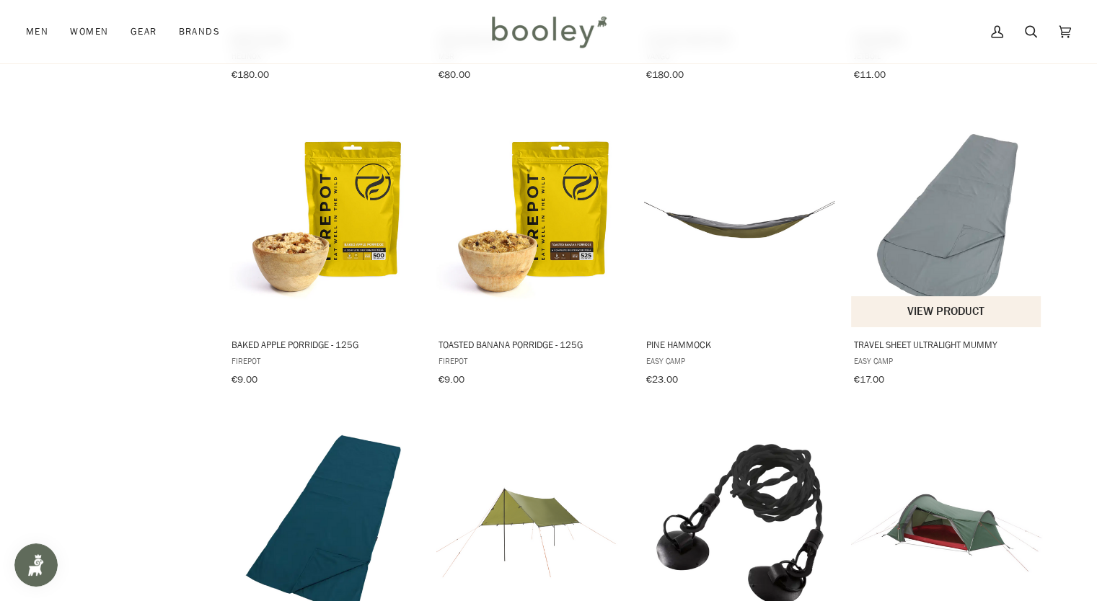
click at [968, 193] on img "Travel Sheet Ultralight Mummy" at bounding box center [946, 219] width 191 height 191
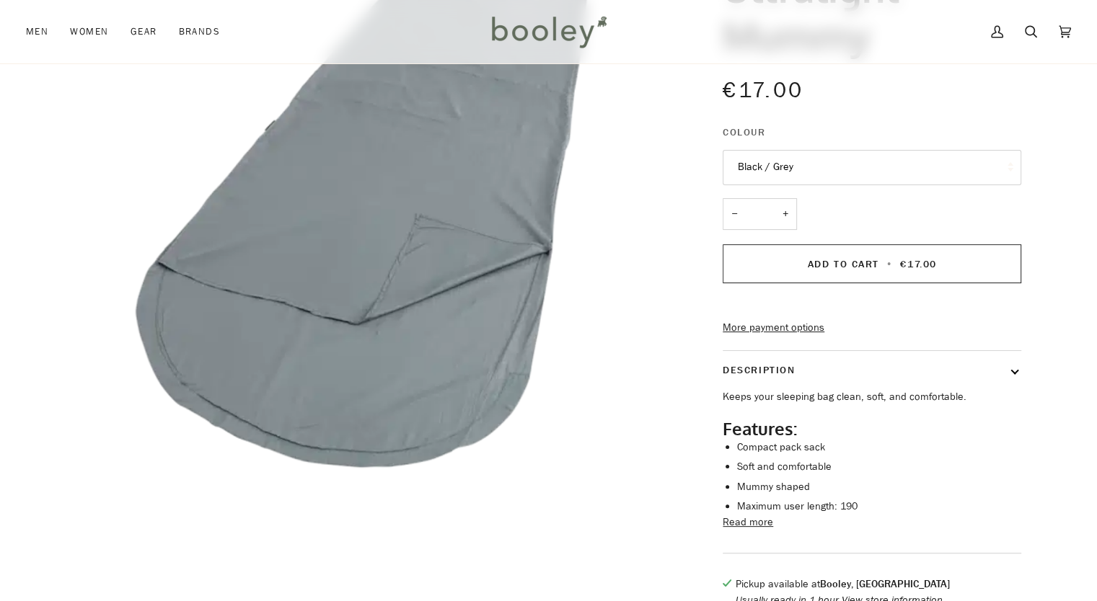
scroll to position [216, 0]
click at [859, 174] on button "Black / Grey" at bounding box center [871, 166] width 298 height 35
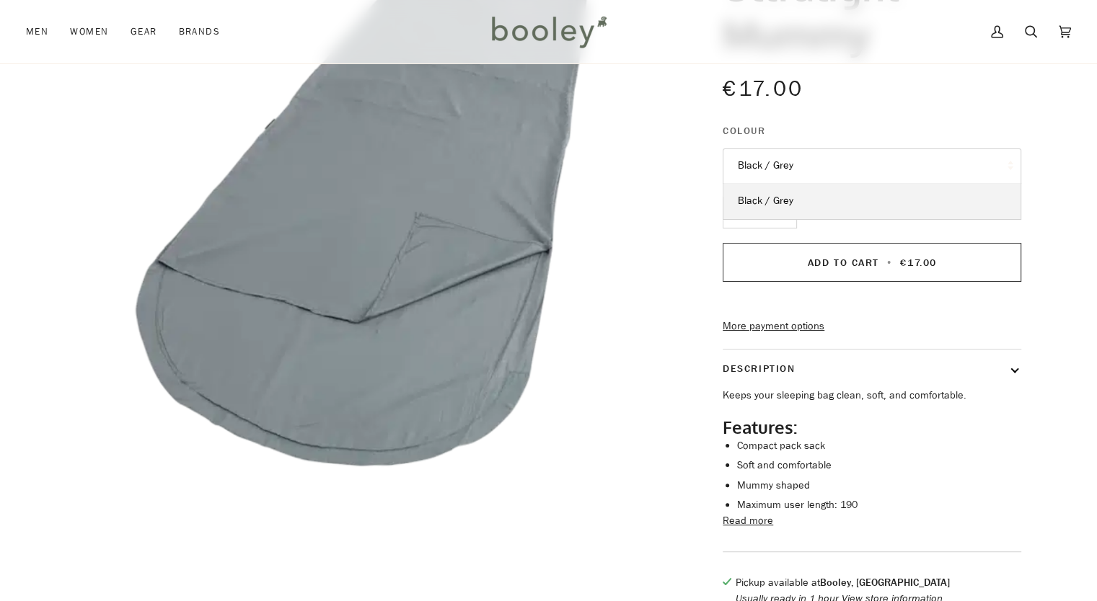
click at [859, 174] on button "Black / Grey" at bounding box center [871, 166] width 298 height 35
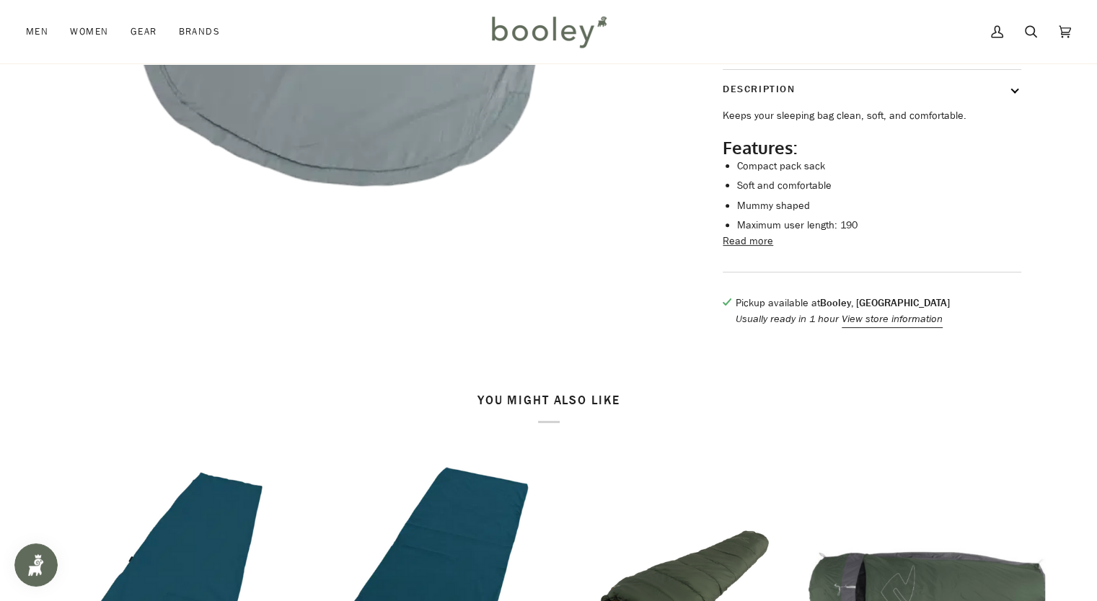
scroll to position [433, 0]
